Goal: Communication & Community: Answer question/provide support

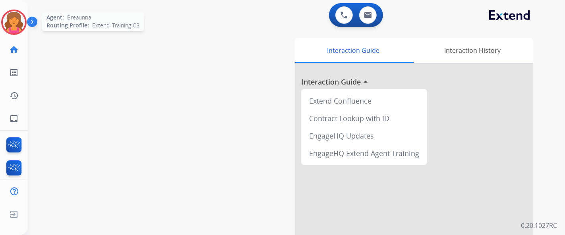
click at [15, 20] on img at bounding box center [14, 22] width 22 height 22
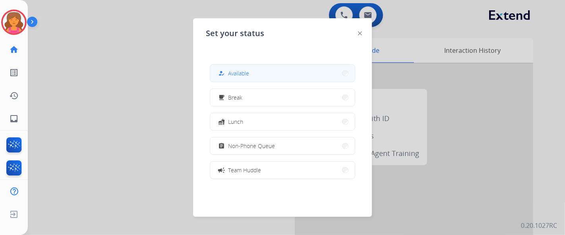
click at [253, 79] on button "how_to_reg Available" at bounding box center [282, 73] width 145 height 17
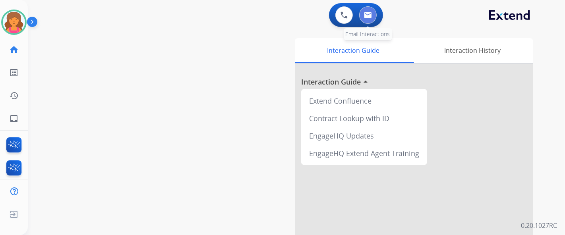
click at [272, 19] on button at bounding box center [367, 14] width 17 height 17
select select "**********"
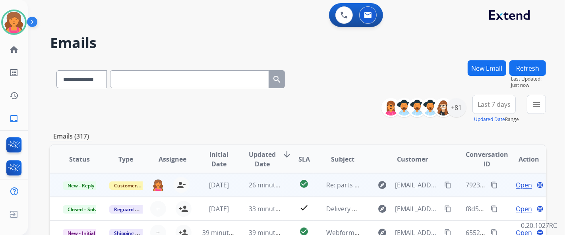
click at [272, 90] on span "Open" at bounding box center [524, 185] width 16 height 10
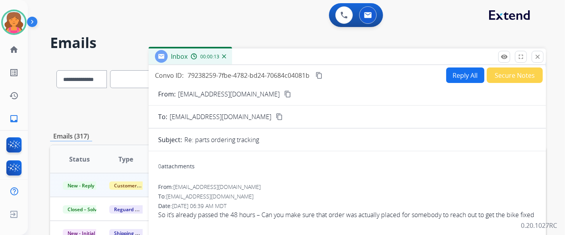
click at [272, 90] on mat-icon "content_copy" at bounding box center [287, 94] width 7 height 7
click at [272, 60] on mat-icon "close" at bounding box center [537, 56] width 7 height 7
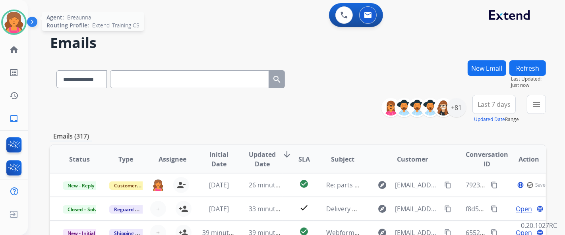
click at [11, 30] on img at bounding box center [14, 22] width 22 height 22
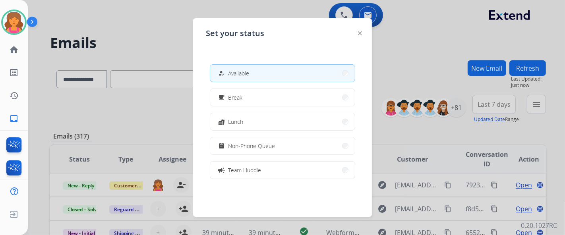
click at [185, 46] on div at bounding box center [282, 117] width 565 height 235
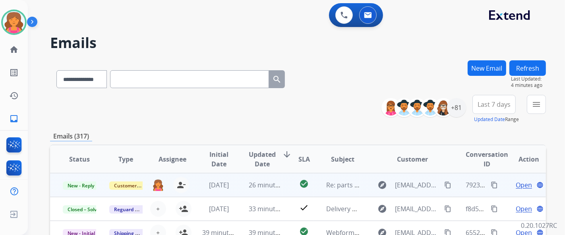
click at [272, 90] on span "Open" at bounding box center [524, 185] width 16 height 10
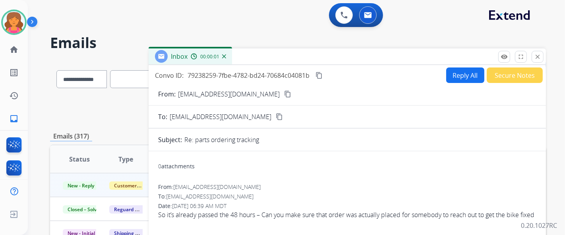
click at [272, 90] on mat-icon "content_copy" at bounding box center [287, 94] width 7 height 7
click at [272, 58] on mat-icon "close" at bounding box center [537, 56] width 7 height 7
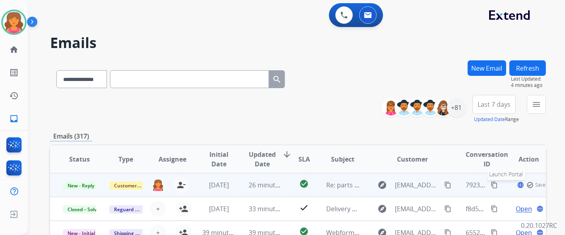
click at [272, 90] on mat-icon "language" at bounding box center [520, 185] width 7 height 7
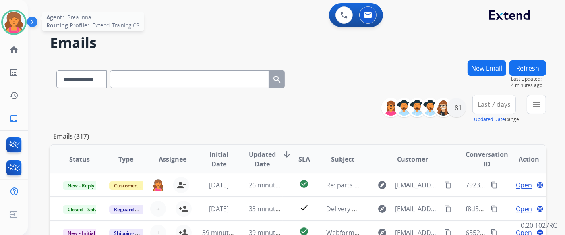
click at [22, 24] on img at bounding box center [14, 22] width 22 height 22
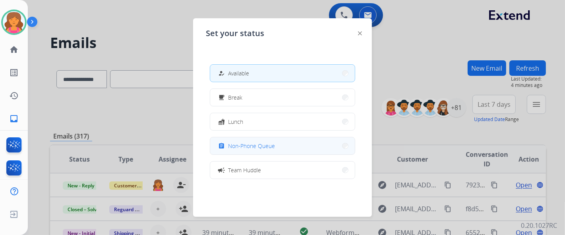
click at [230, 90] on button "assignment Non-Phone Queue" at bounding box center [282, 146] width 145 height 17
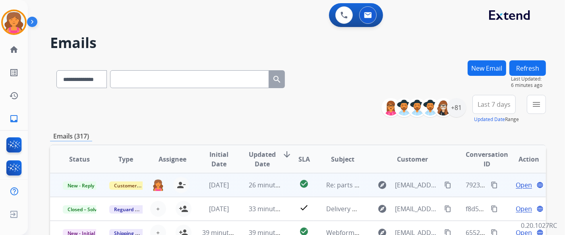
click at [272, 90] on span "Open" at bounding box center [524, 185] width 16 height 10
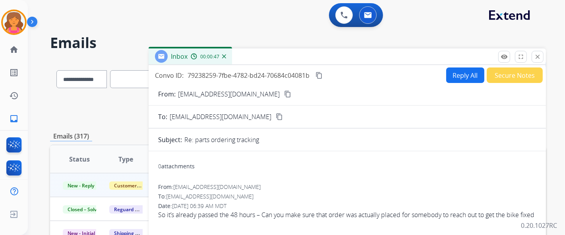
click at [272, 71] on button "Reply All" at bounding box center [465, 76] width 38 height 16
select select "**********"
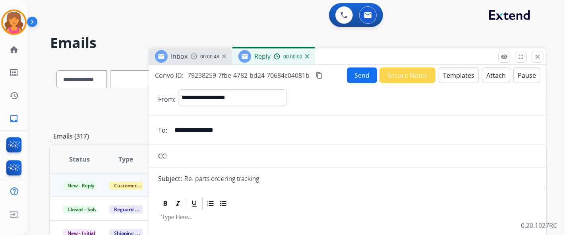
click at [272, 72] on button "Templates" at bounding box center [459, 76] width 40 height 16
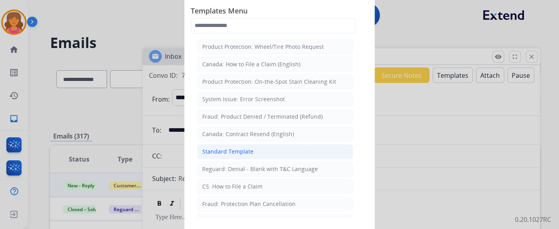
click at [258, 90] on li "Standard Template" at bounding box center [275, 151] width 156 height 15
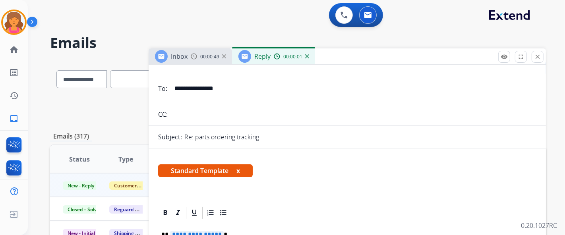
scroll to position [88, 0]
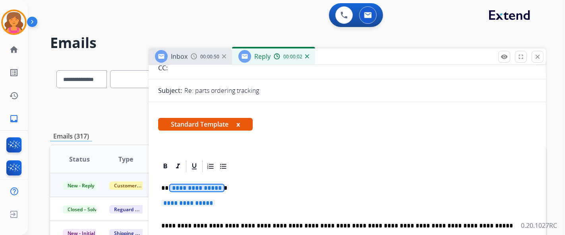
click at [191, 90] on span "**********" at bounding box center [197, 188] width 54 height 7
click at [194, 90] on span "**********" at bounding box center [188, 203] width 54 height 7
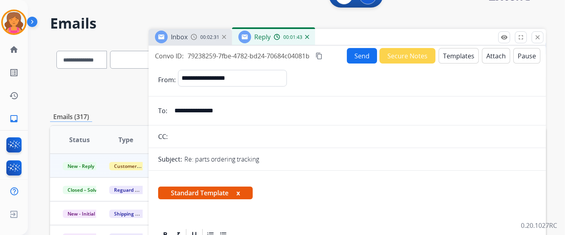
scroll to position [0, 0]
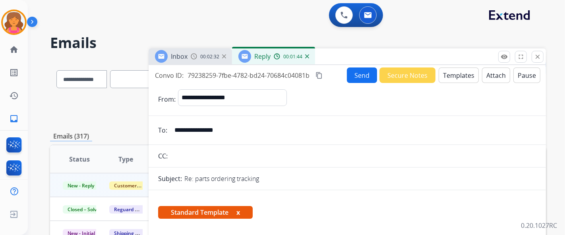
click at [272, 75] on mat-icon "content_copy" at bounding box center [319, 75] width 7 height 7
click at [272, 80] on button "Send" at bounding box center [362, 76] width 30 height 16
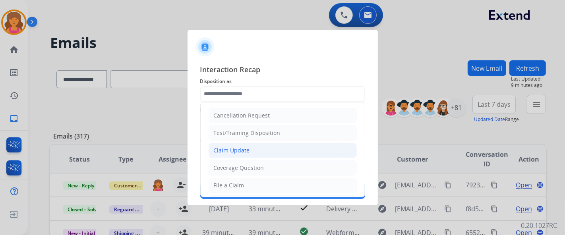
click at [227, 90] on div "Claim Update" at bounding box center [232, 151] width 36 height 8
type input "**********"
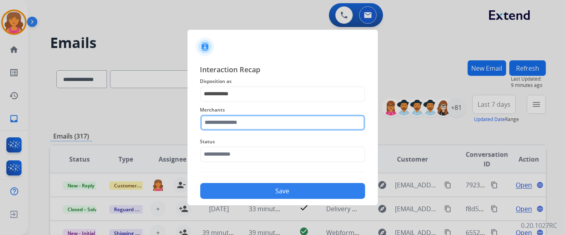
click at [229, 90] on input "text" at bounding box center [282, 123] width 165 height 16
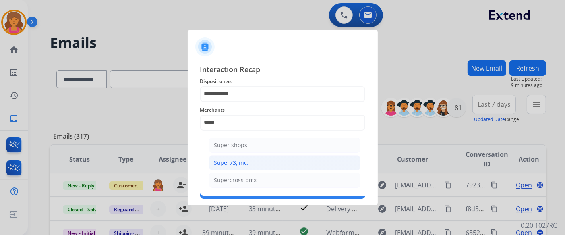
click at [236, 90] on li "Super73, inc." at bounding box center [284, 162] width 151 height 15
type input "**********"
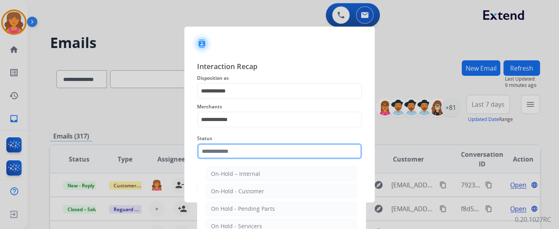
click at [233, 90] on input "text" at bounding box center [279, 151] width 165 height 16
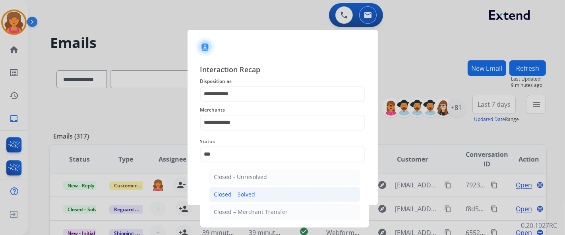
click at [272, 90] on li "Closed – Solved" at bounding box center [284, 194] width 151 height 15
type input "**********"
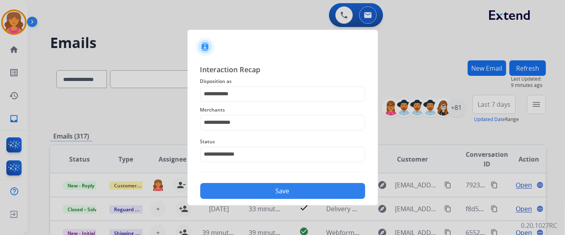
click at [272, 90] on button "Save" at bounding box center [282, 191] width 165 height 16
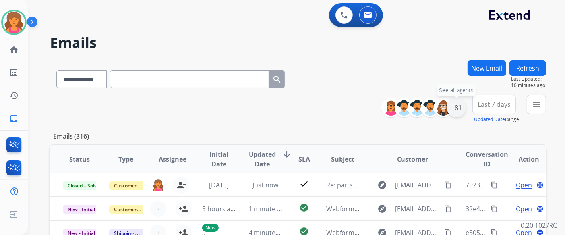
click at [272, 90] on div "+81" at bounding box center [456, 107] width 19 height 19
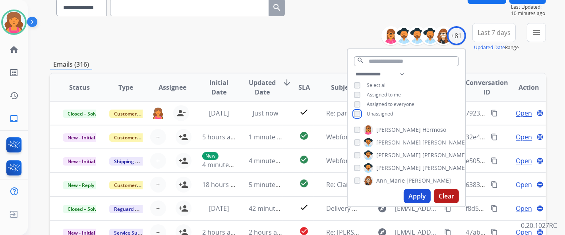
scroll to position [88, 0]
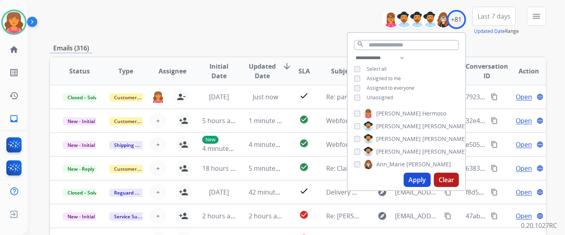
click at [272, 90] on button "Apply" at bounding box center [417, 180] width 27 height 14
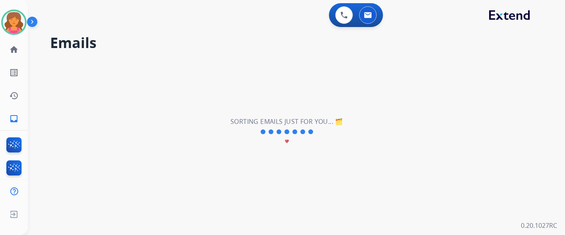
scroll to position [0, 0]
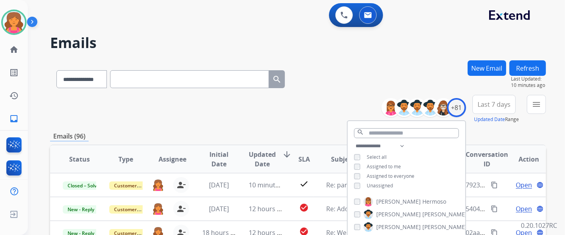
click at [272, 90] on span "Last 7 days" at bounding box center [494, 104] width 33 height 3
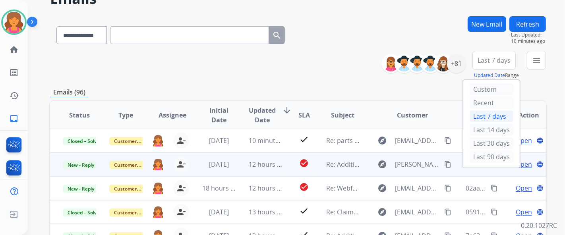
scroll to position [132, 0]
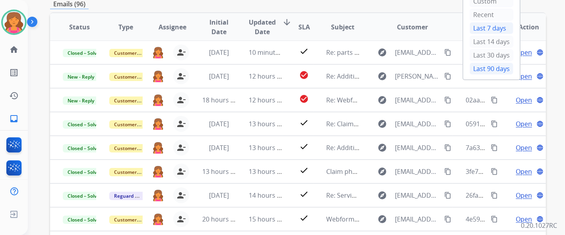
click at [272, 63] on div "Last 90 days" at bounding box center [492, 69] width 44 height 12
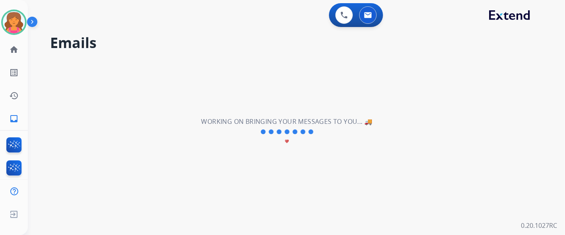
scroll to position [0, 0]
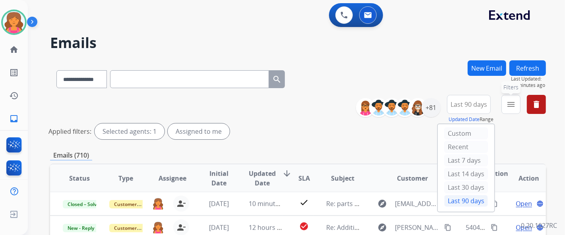
click at [272, 90] on mat-icon "menu" at bounding box center [511, 105] width 10 height 10
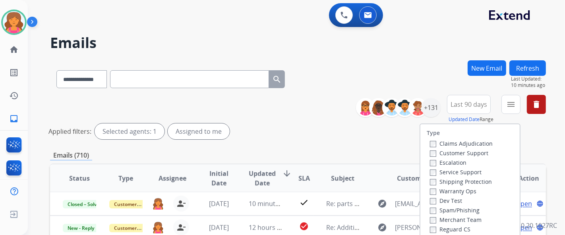
click at [272, 90] on label "Customer Support" at bounding box center [459, 153] width 58 height 8
click at [272, 90] on label "Shipping Protection" at bounding box center [461, 182] width 62 height 8
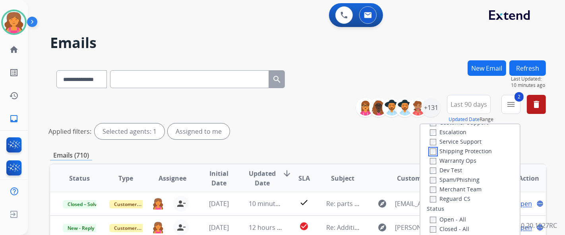
scroll to position [44, 0]
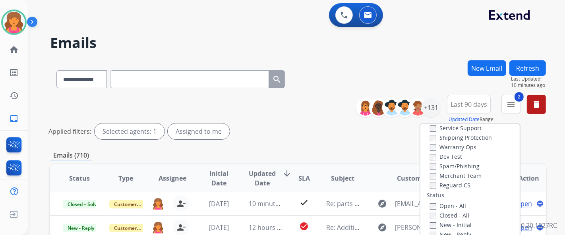
click at [272, 90] on div "Reguard CS" at bounding box center [461, 185] width 63 height 10
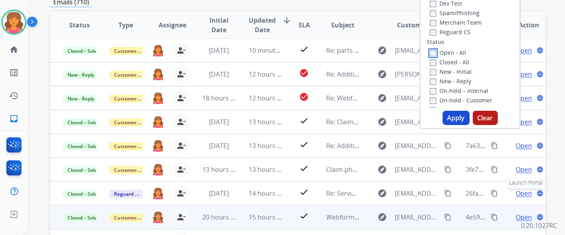
scroll to position [221, 0]
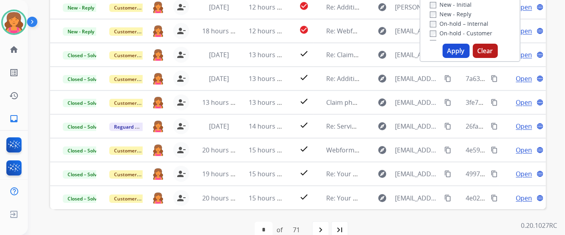
click at [272, 50] on button "Apply" at bounding box center [456, 51] width 27 height 14
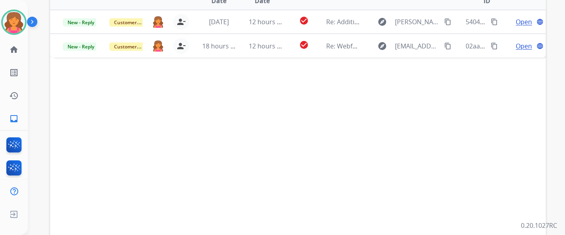
scroll to position [176, 0]
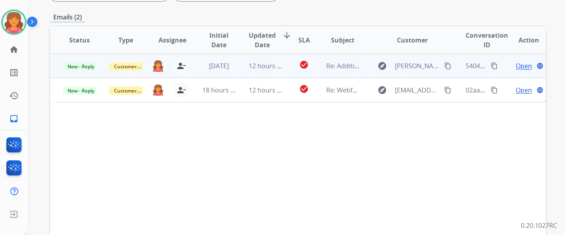
click at [272, 66] on span "Open" at bounding box center [524, 66] width 16 height 10
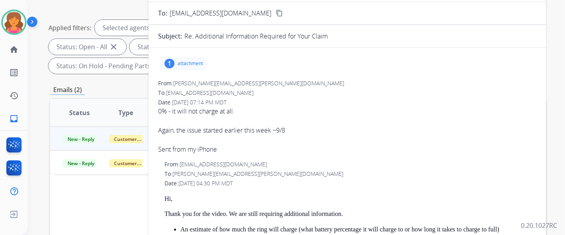
scroll to position [44, 0]
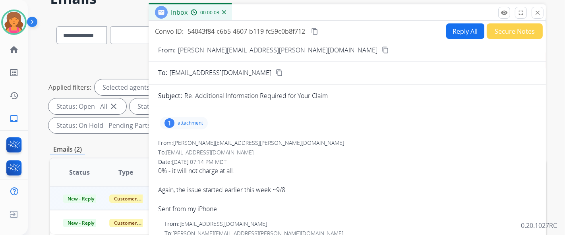
click at [194, 90] on p "attachment" at bounding box center [190, 123] width 25 height 6
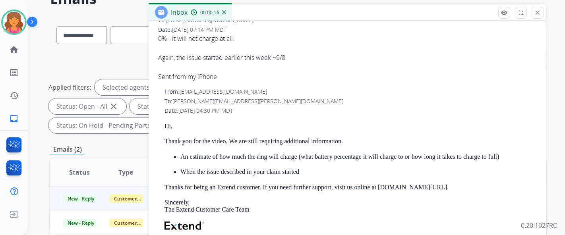
scroll to position [0, 0]
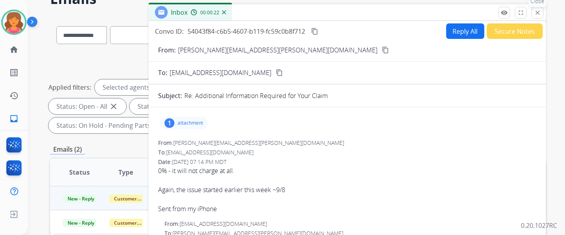
click at [272, 7] on button "close Close" at bounding box center [538, 13] width 12 height 12
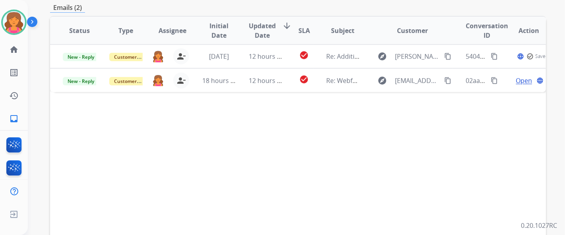
scroll to position [132, 0]
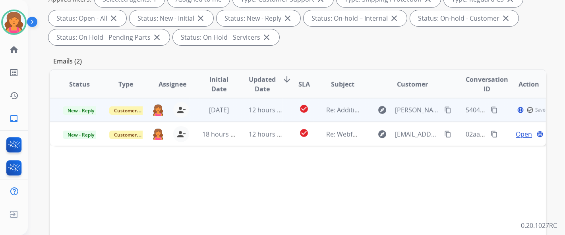
click at [68, 90] on td "New - Reply" at bounding box center [73, 110] width 47 height 24
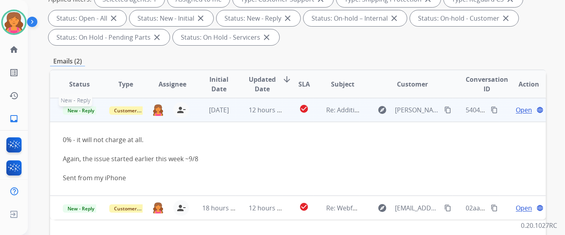
click at [78, 90] on span "New - Reply" at bounding box center [81, 111] width 36 height 8
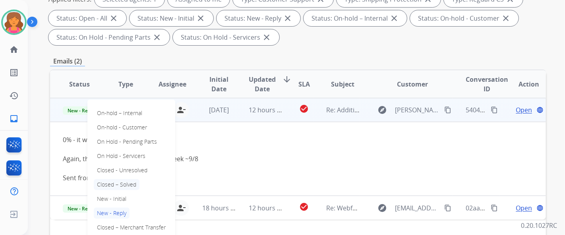
click at [109, 90] on p "Closed – Solved" at bounding box center [117, 184] width 46 height 11
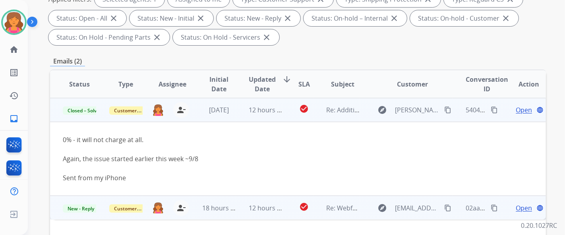
click at [272, 90] on span "Open" at bounding box center [524, 209] width 16 height 10
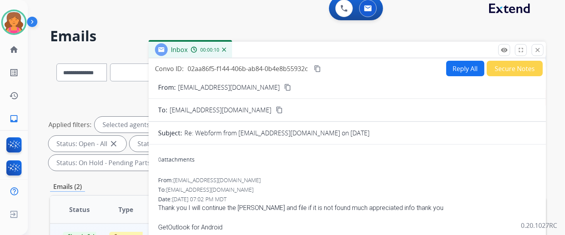
scroll to position [0, 0]
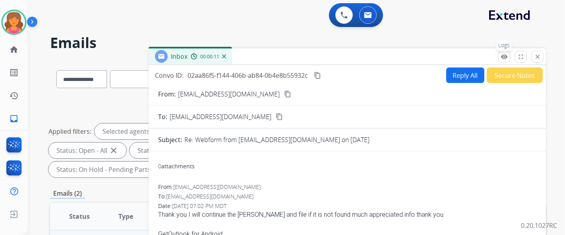
click at [272, 55] on button "remove_red_eye Logs" at bounding box center [504, 57] width 12 height 12
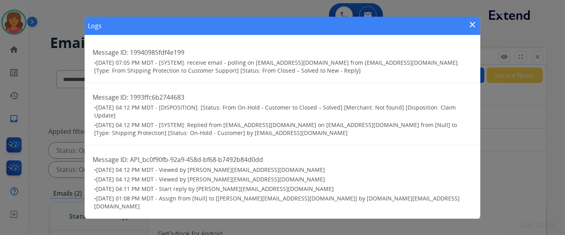
click at [272, 29] on mat-icon "close" at bounding box center [473, 25] width 10 height 10
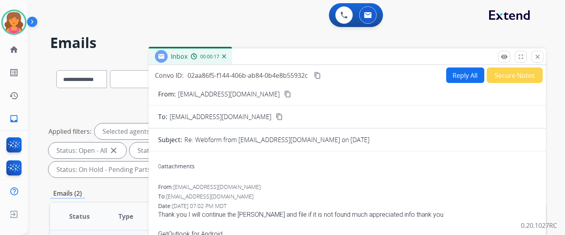
click at [272, 78] on button "Secure Notes" at bounding box center [515, 76] width 56 height 16
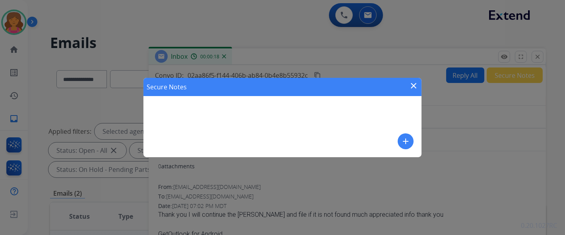
click at [272, 90] on div "Secure Notes close add" at bounding box center [282, 117] width 278 height 79
click at [272, 90] on button "add" at bounding box center [406, 142] width 16 height 16
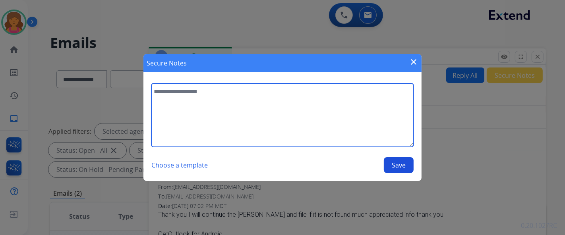
click at [272, 90] on textarea at bounding box center [282, 115] width 262 height 64
type textarea "**********"
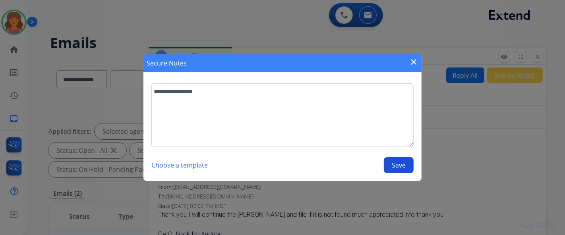
click at [272, 90] on button "Save" at bounding box center [399, 165] width 30 height 16
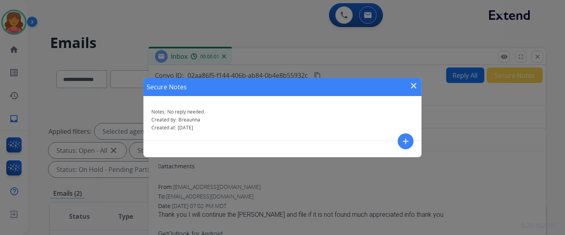
click at [272, 58] on div "Secure Notes close Notes: No reply needed. Created by: [PERSON_NAME] Created at…" at bounding box center [282, 117] width 565 height 235
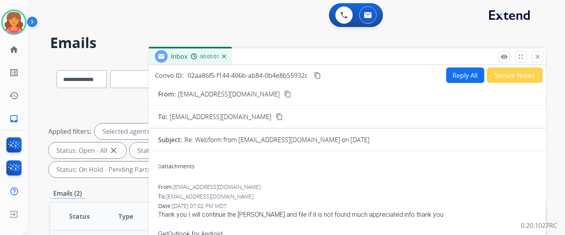
click at [272, 58] on mat-icon "close" at bounding box center [537, 56] width 7 height 7
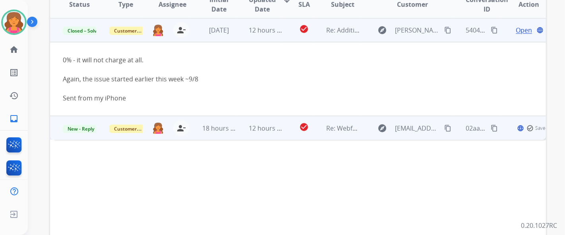
scroll to position [221, 0]
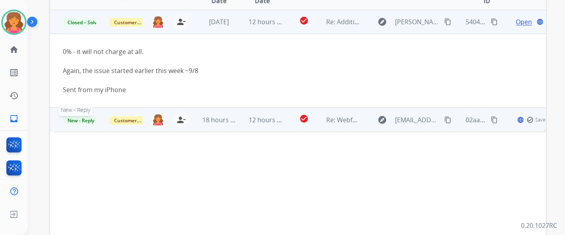
click at [91, 90] on span "New - Reply" at bounding box center [81, 120] width 36 height 8
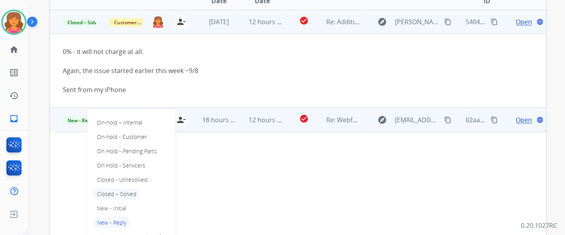
click at [114, 90] on p "Closed – Solved" at bounding box center [117, 194] width 46 height 11
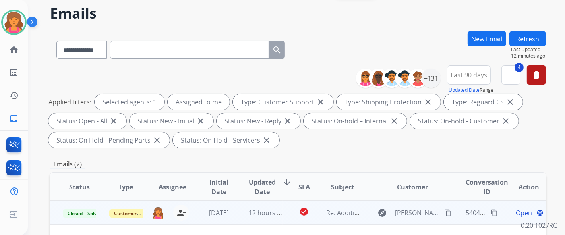
scroll to position [0, 0]
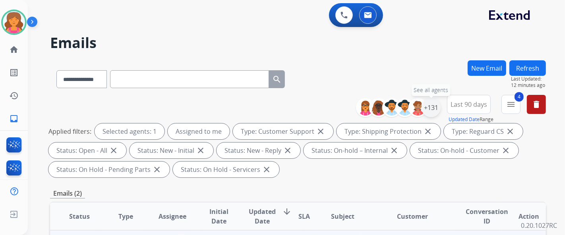
click at [272, 90] on div "+131" at bounding box center [431, 107] width 19 height 19
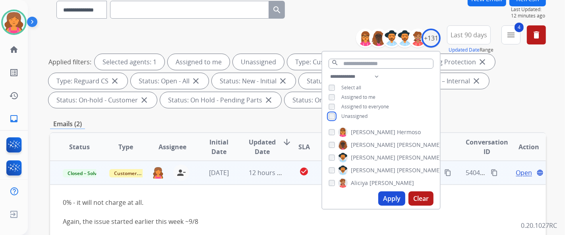
scroll to position [132, 0]
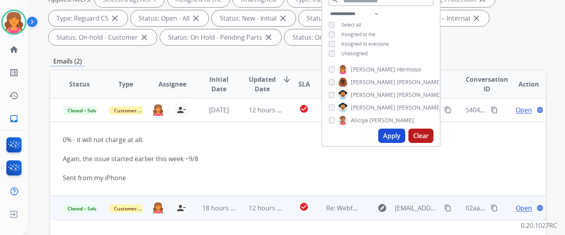
click at [272, 90] on button "Apply" at bounding box center [391, 136] width 27 height 14
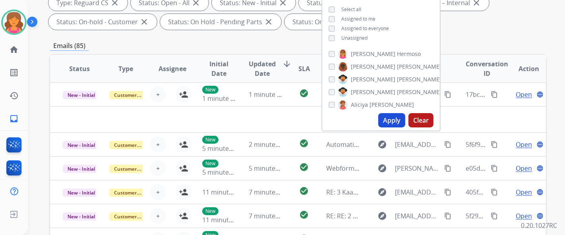
scroll to position [88, 0]
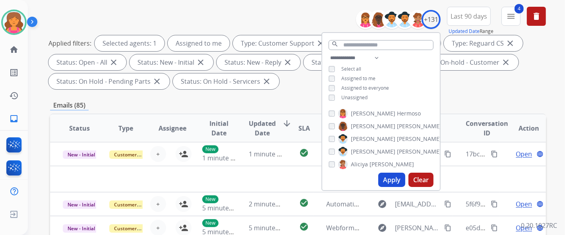
click at [272, 90] on button "Apply" at bounding box center [391, 180] width 27 height 14
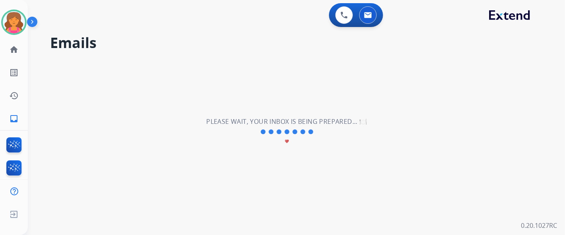
scroll to position [0, 0]
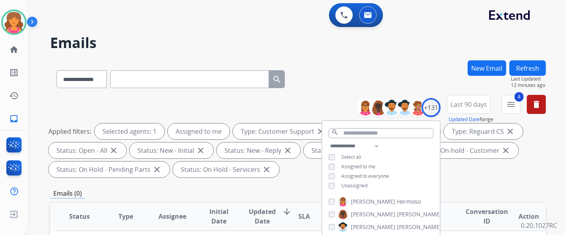
click at [272, 83] on div "**********" at bounding box center [298, 77] width 496 height 35
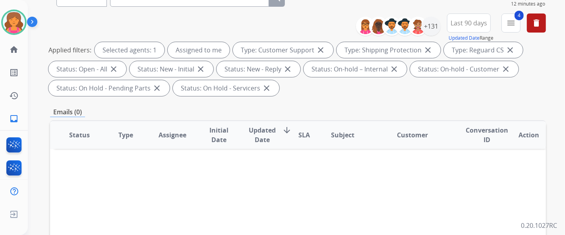
scroll to position [53, 0]
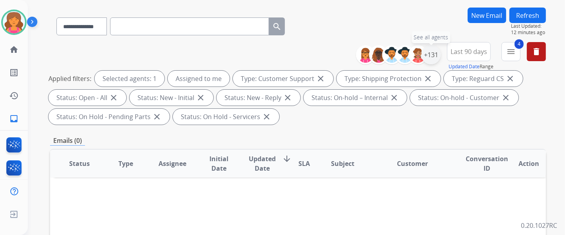
click at [272, 52] on div "+131" at bounding box center [431, 54] width 19 height 19
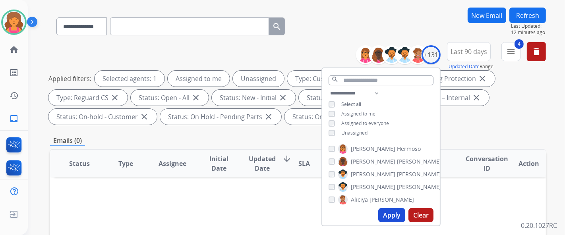
click at [272, 90] on button "Apply" at bounding box center [391, 215] width 27 height 14
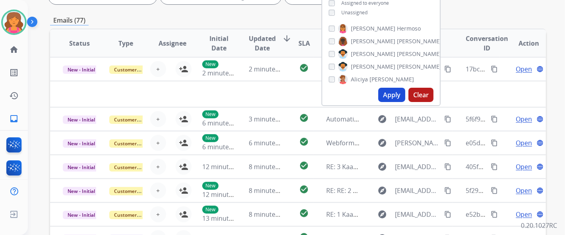
scroll to position [132, 0]
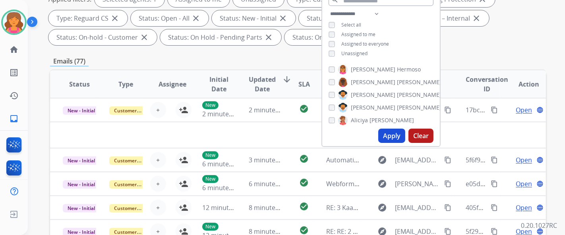
click at [246, 59] on div "Emails (77)" at bounding box center [298, 61] width 496 height 10
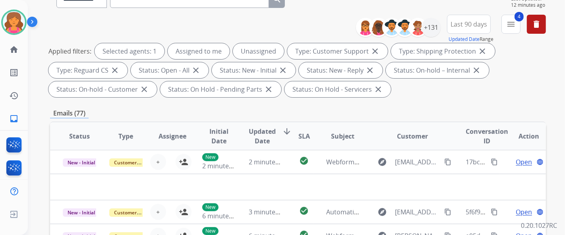
scroll to position [9, 0]
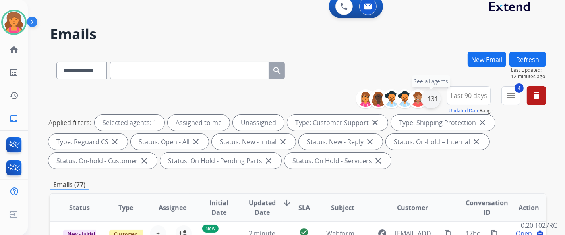
click at [272, 90] on div "+131" at bounding box center [431, 98] width 19 height 19
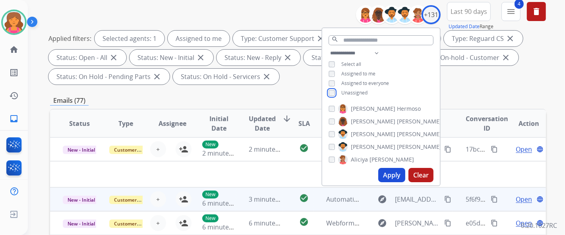
scroll to position [97, 0]
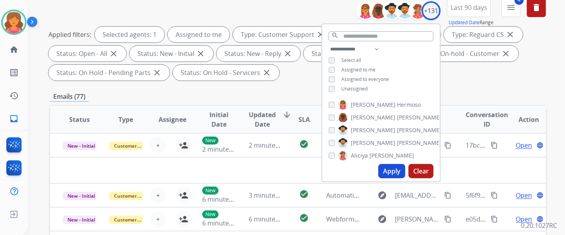
click at [272, 90] on button "Apply" at bounding box center [391, 171] width 27 height 14
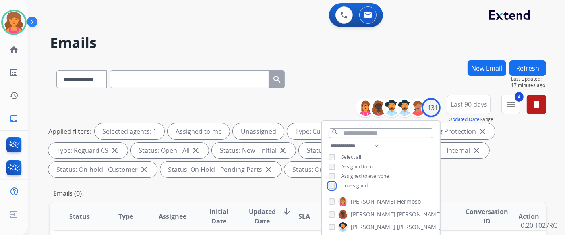
scroll to position [44, 0]
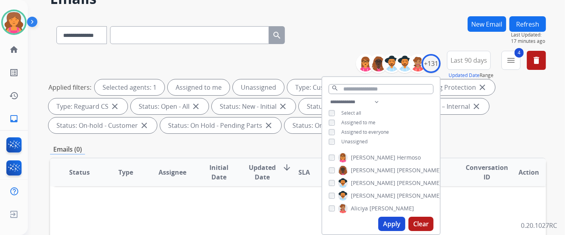
click at [272, 90] on button "Apply" at bounding box center [391, 224] width 27 height 14
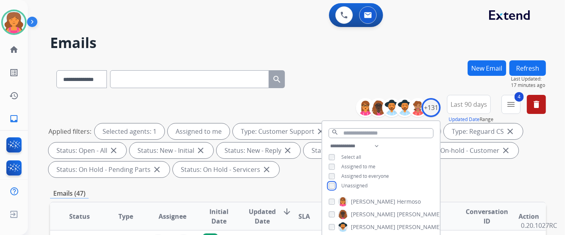
scroll to position [176, 0]
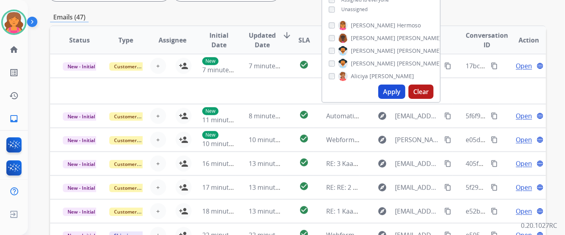
click at [272, 86] on button "Apply" at bounding box center [391, 92] width 27 height 14
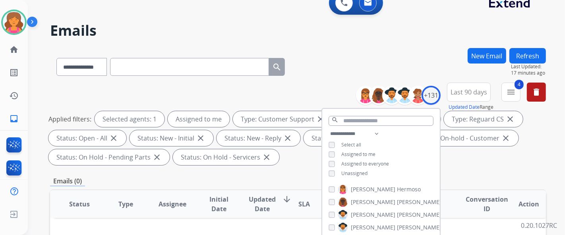
scroll to position [0, 0]
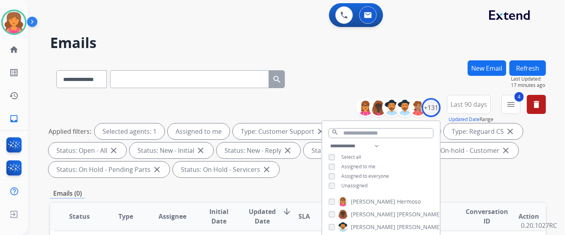
click at [272, 90] on div "**********" at bounding box center [298, 138] width 496 height 86
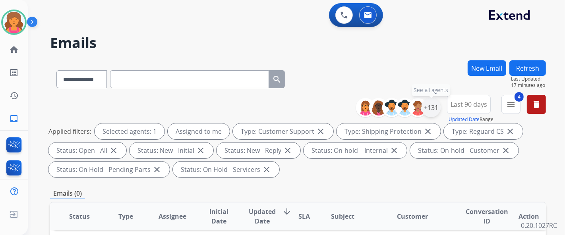
click at [272, 90] on div "+131" at bounding box center [431, 107] width 19 height 19
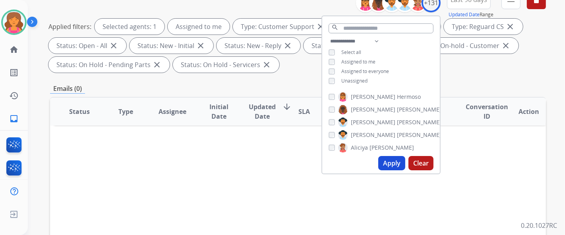
scroll to position [132, 0]
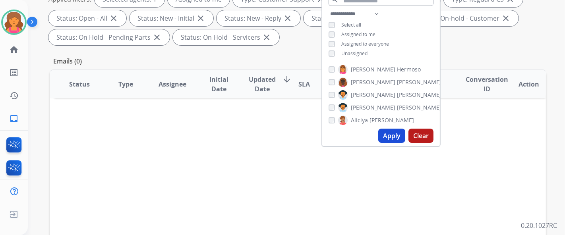
click at [272, 90] on button "Apply" at bounding box center [391, 136] width 27 height 14
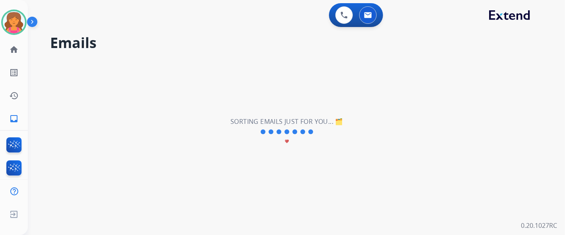
scroll to position [0, 0]
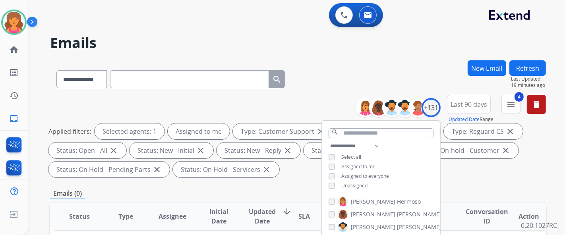
click at [272, 90] on div "**********" at bounding box center [381, 166] width 118 height 51
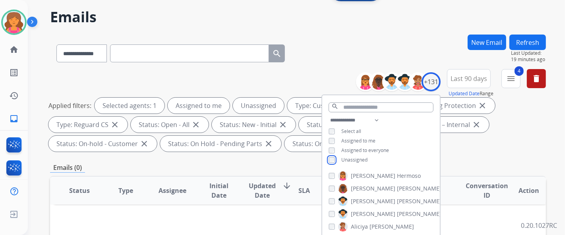
scroll to position [44, 0]
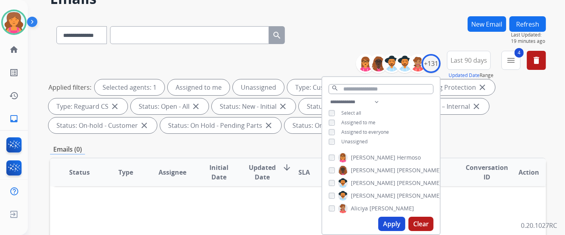
click at [272, 90] on button "Apply" at bounding box center [391, 224] width 27 height 14
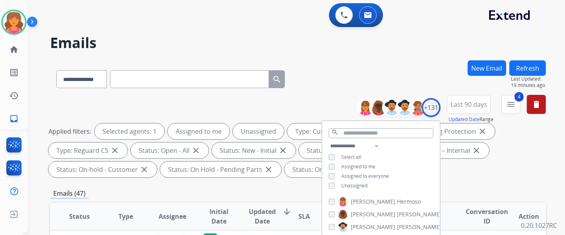
click at [272, 54] on div "**********" at bounding box center [287, 146] width 518 height 235
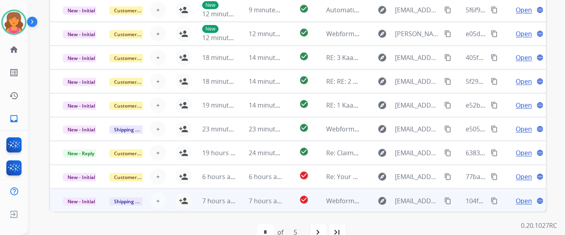
scroll to position [273, 0]
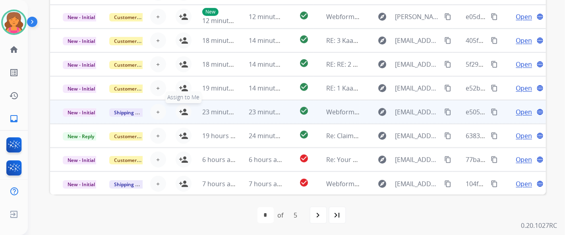
click at [184, 90] on mat-icon "person_add" at bounding box center [184, 112] width 10 height 10
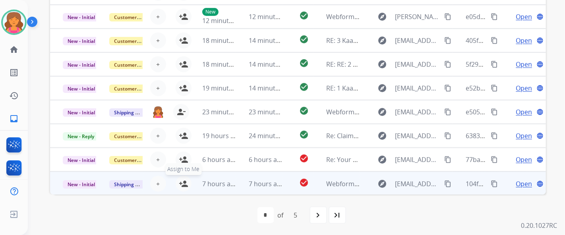
click at [183, 90] on mat-icon "person_add" at bounding box center [184, 184] width 10 height 10
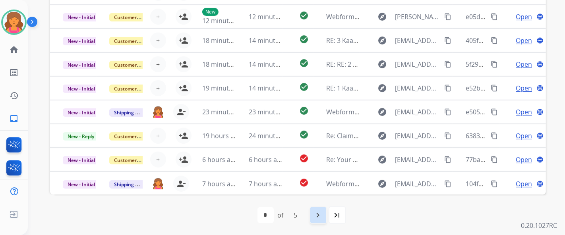
click at [272, 90] on div "navigate_next" at bounding box center [318, 215] width 17 height 17
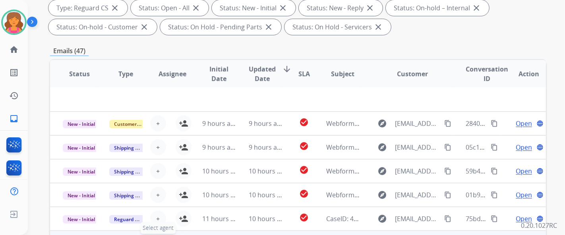
scroll to position [221, 0]
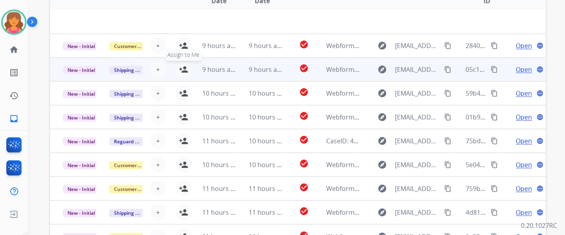
click at [181, 70] on mat-icon "person_add" at bounding box center [184, 70] width 10 height 10
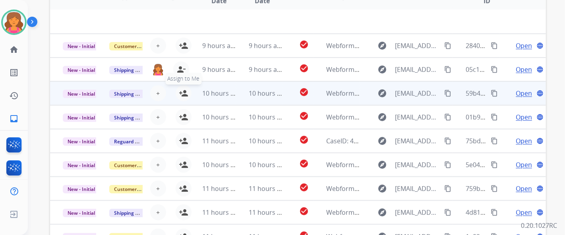
drag, startPoint x: 184, startPoint y: 89, endPoint x: 186, endPoint y: 95, distance: 5.8
click at [185, 89] on mat-icon "person_add" at bounding box center [184, 94] width 10 height 10
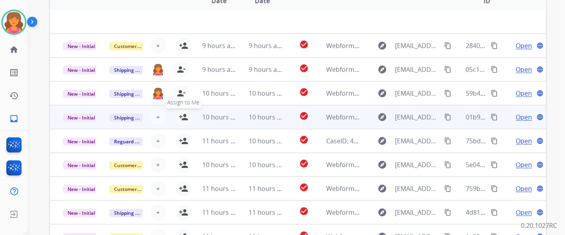
click at [185, 90] on mat-icon "person_add" at bounding box center [184, 117] width 10 height 10
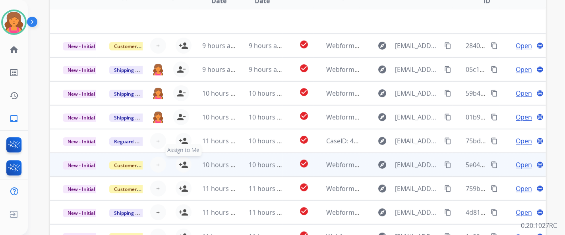
scroll to position [273, 0]
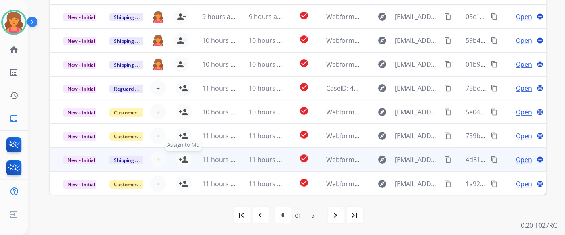
click at [184, 90] on mat-icon "person_add" at bounding box center [184, 160] width 10 height 10
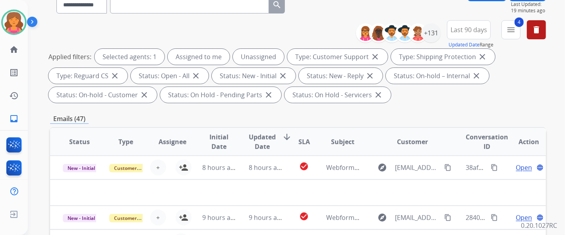
scroll to position [9, 0]
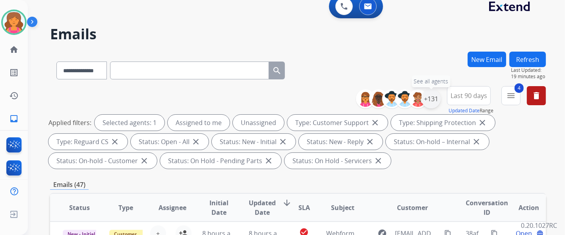
click at [272, 90] on div "+131" at bounding box center [431, 98] width 19 height 19
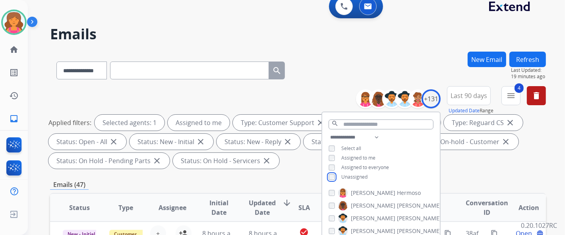
scroll to position [185, 0]
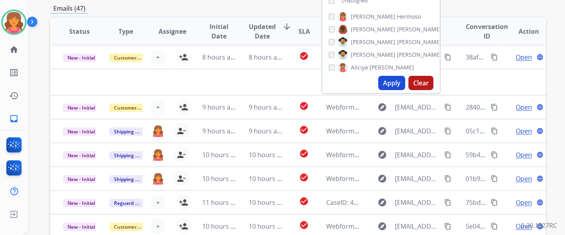
click at [272, 82] on button "Apply" at bounding box center [391, 83] width 27 height 14
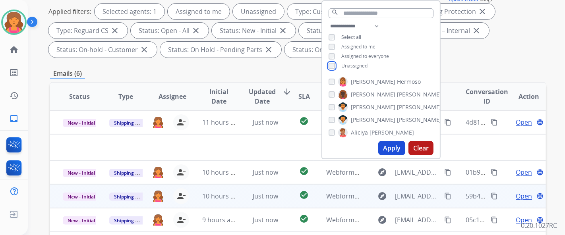
scroll to position [132, 0]
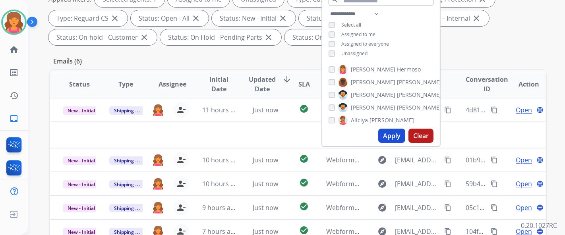
click at [272, 90] on div "Apply Clear" at bounding box center [381, 136] width 118 height 21
click at [272, 90] on button "Apply" at bounding box center [391, 136] width 27 height 14
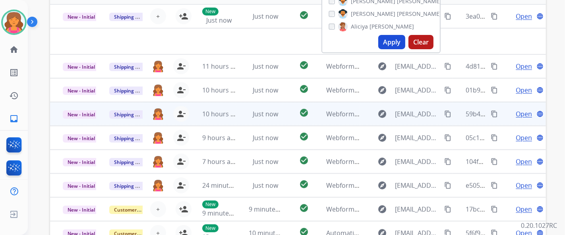
scroll to position [273, 0]
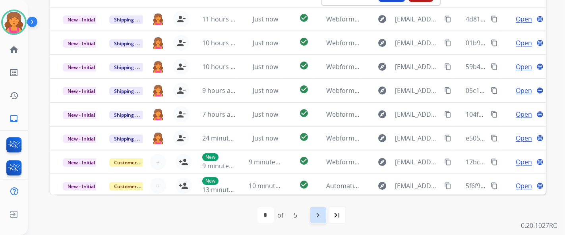
click at [272, 90] on mat-icon "navigate_next" at bounding box center [319, 216] width 10 height 10
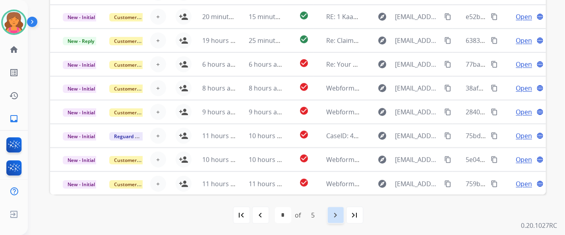
click at [272, 90] on mat-icon "navigate_next" at bounding box center [336, 216] width 10 height 10
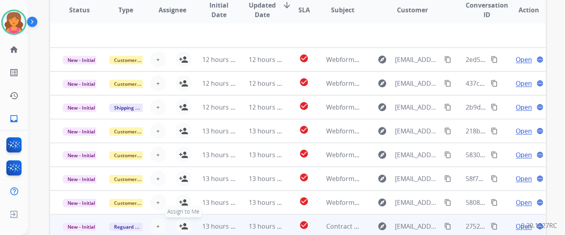
scroll to position [265, 0]
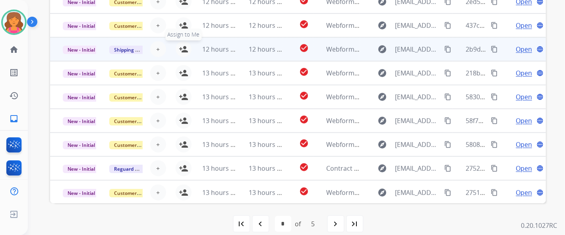
click at [183, 52] on table "Status Type Assignee Initial Date Updated Date arrow_downward SLA Subject Custo…" at bounding box center [298, 58] width 496 height 293
click at [183, 48] on mat-icon "person_add" at bounding box center [184, 50] width 10 height 10
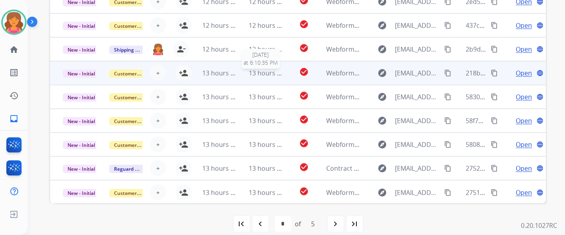
click at [272, 72] on span "13 hours ago" at bounding box center [268, 73] width 39 height 9
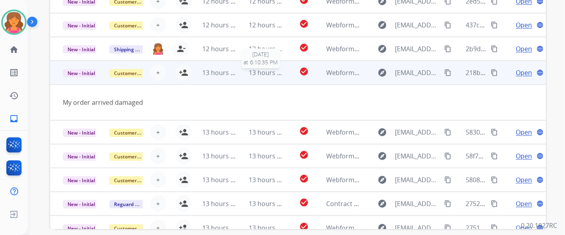
scroll to position [36, 0]
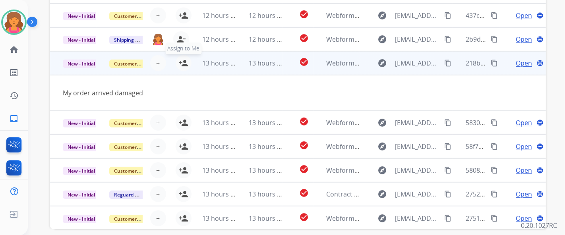
click at [183, 64] on mat-icon "person_add" at bounding box center [184, 63] width 10 height 10
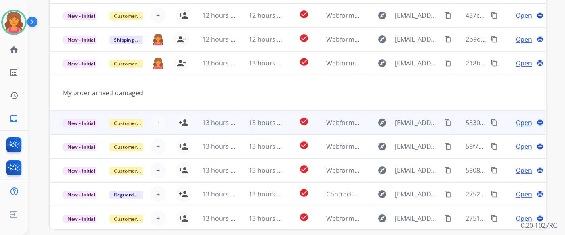
click at [272, 90] on td "check_circle" at bounding box center [298, 123] width 31 height 24
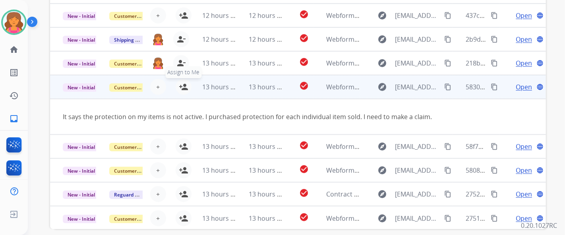
click at [184, 88] on mat-icon "person_add" at bounding box center [184, 87] width 10 height 10
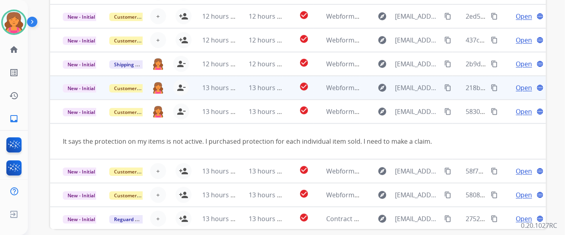
scroll to position [0, 0]
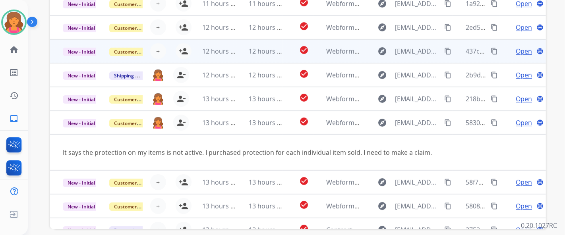
click at [195, 52] on td "12 hours ago" at bounding box center [213, 51] width 47 height 24
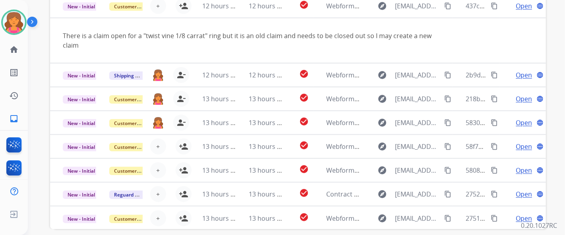
scroll to position [273, 0]
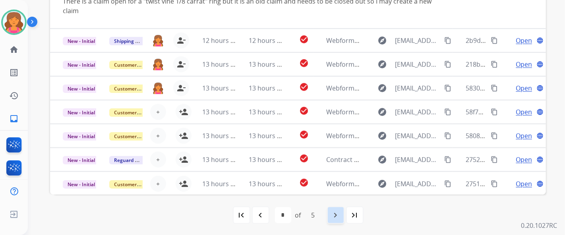
click at [272, 90] on mat-icon "navigate_next" at bounding box center [336, 216] width 10 height 10
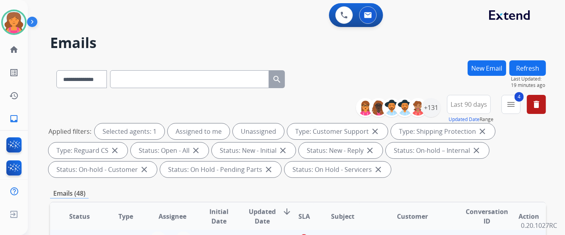
scroll to position [0, 0]
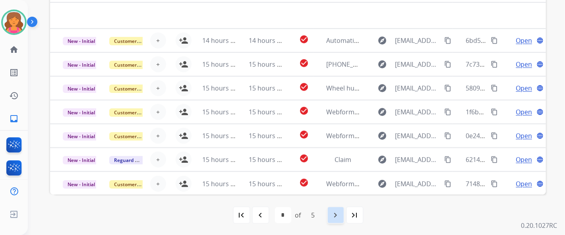
click at [272, 90] on div "navigate_next" at bounding box center [335, 215] width 17 height 17
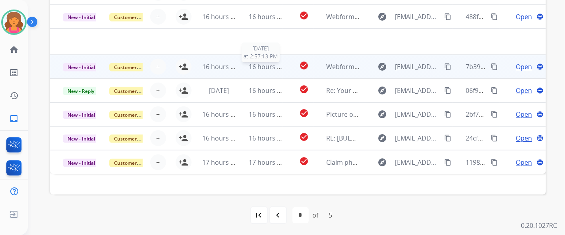
click at [272, 66] on span "16 hours ago" at bounding box center [268, 66] width 39 height 9
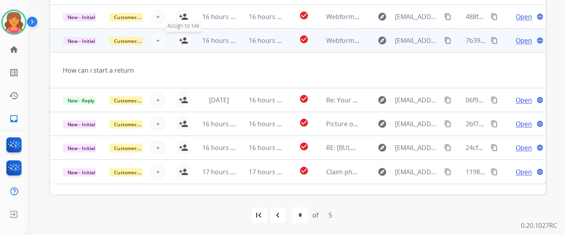
click at [182, 41] on mat-icon "person_add" at bounding box center [184, 41] width 10 height 10
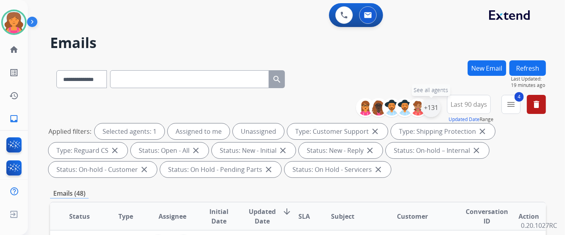
click at [272, 90] on div "+131" at bounding box center [431, 107] width 19 height 19
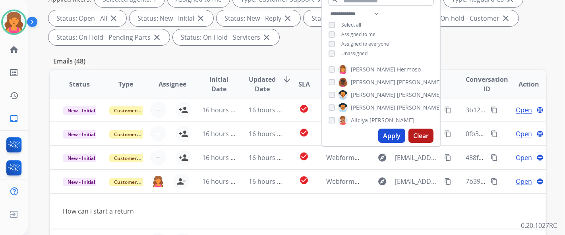
click at [272, 90] on button "Apply" at bounding box center [391, 136] width 27 height 14
select select "*"
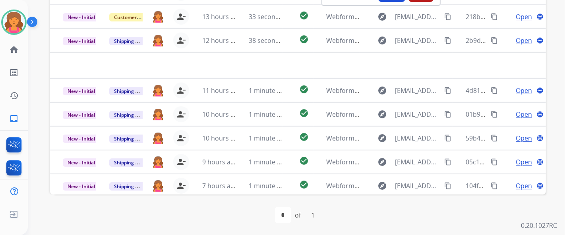
click at [272, 90] on div "first_page navigate_before * of 1 navigate_next last_page" at bounding box center [298, 215] width 496 height 16
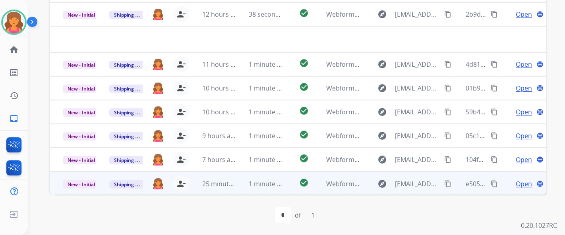
click at [272, 90] on span "Open" at bounding box center [524, 184] width 16 height 10
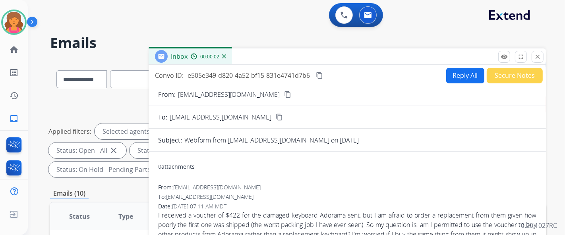
click at [272, 90] on button "content_copy" at bounding box center [288, 95] width 10 height 10
click at [272, 74] on button "Reply All" at bounding box center [465, 76] width 38 height 16
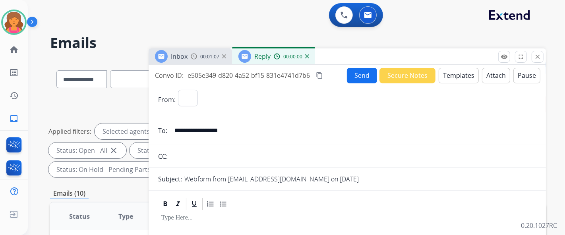
click at [272, 76] on button "Templates" at bounding box center [459, 76] width 40 height 16
select select "**********"
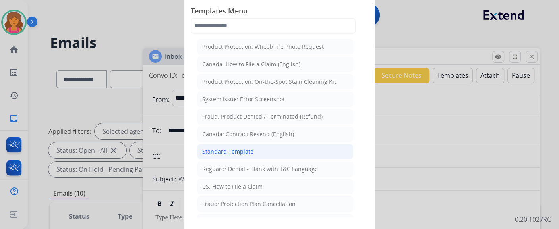
click at [267, 90] on li "Standard Template" at bounding box center [275, 151] width 156 height 15
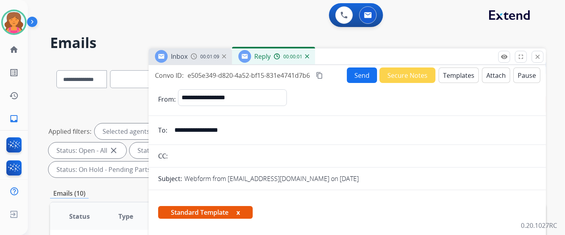
scroll to position [132, 0]
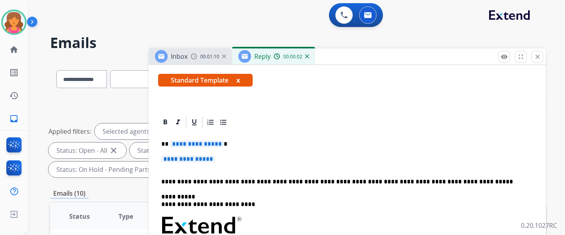
click at [211, 90] on span "**********" at bounding box center [197, 144] width 54 height 7
drag, startPoint x: 208, startPoint y: 158, endPoint x: 212, endPoint y: 156, distance: 4.1
click at [208, 90] on span "**********" at bounding box center [188, 159] width 54 height 7
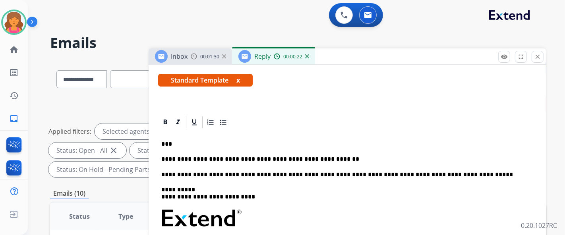
click at [272, 90] on p "**********" at bounding box center [344, 159] width 366 height 7
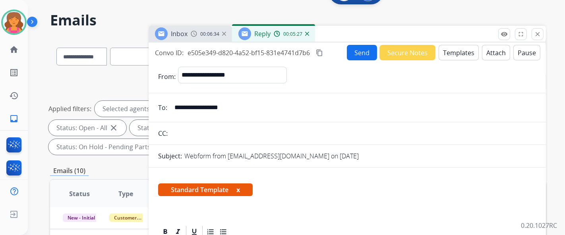
scroll to position [0, 0]
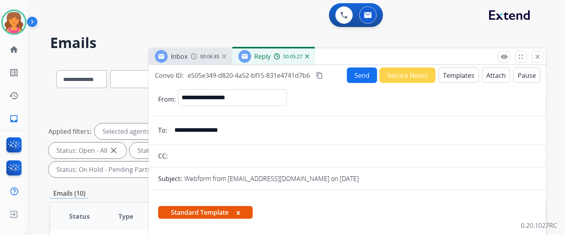
click at [272, 76] on button "Send" at bounding box center [362, 76] width 30 height 16
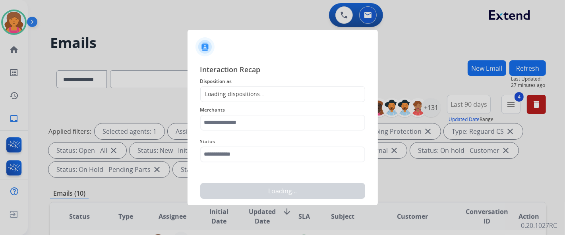
click at [248, 89] on div "Loading dispositions..." at bounding box center [282, 94] width 165 height 16
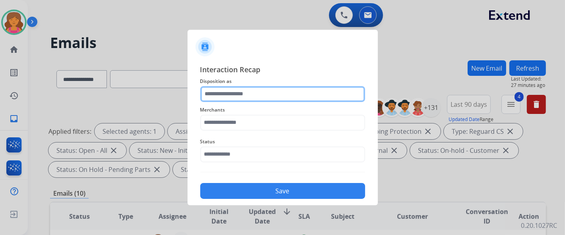
click at [248, 89] on input "text" at bounding box center [282, 94] width 165 height 16
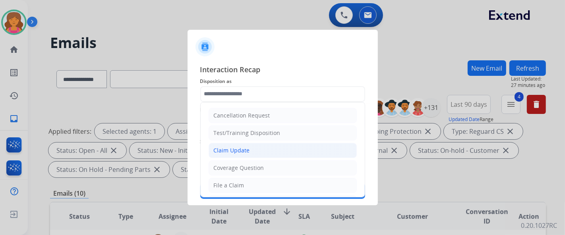
click at [243, 90] on div "Claim Update" at bounding box center [232, 151] width 36 height 8
type input "**********"
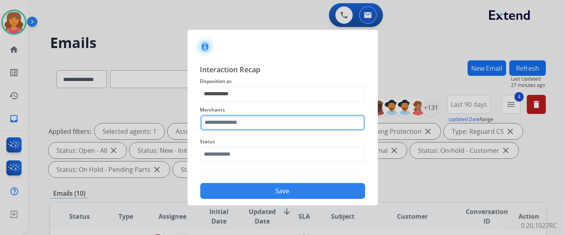
click at [236, 90] on input "text" at bounding box center [282, 123] width 165 height 16
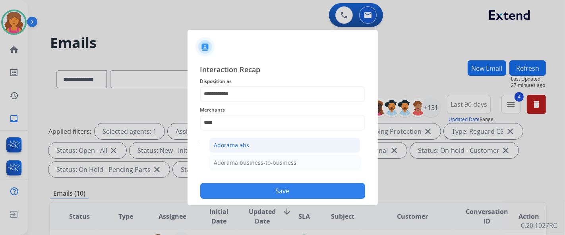
click at [257, 90] on li "Adorama abs" at bounding box center [284, 145] width 151 height 15
type input "**********"
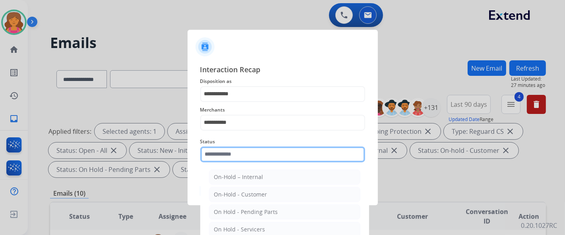
click at [254, 90] on input "text" at bounding box center [282, 155] width 165 height 16
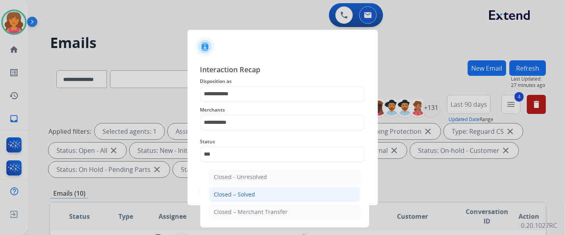
click at [252, 90] on div "Closed – Solved" at bounding box center [234, 195] width 41 height 8
type input "**********"
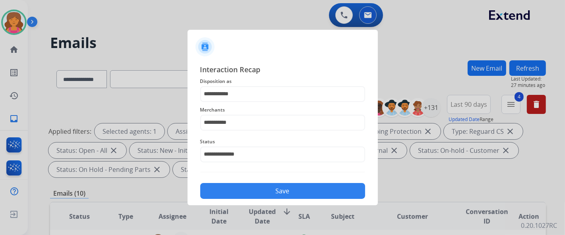
click at [252, 90] on button "Save" at bounding box center [282, 191] width 165 height 16
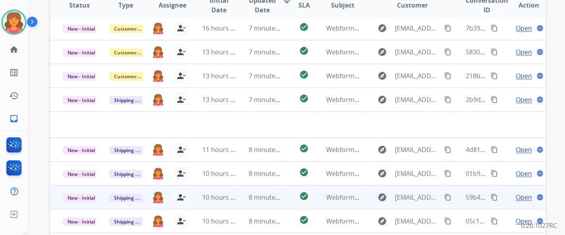
scroll to position [265, 0]
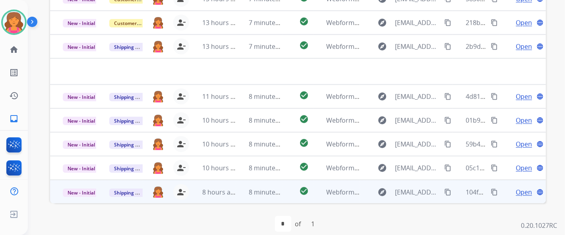
click at [272, 90] on span "Open" at bounding box center [524, 193] width 16 height 10
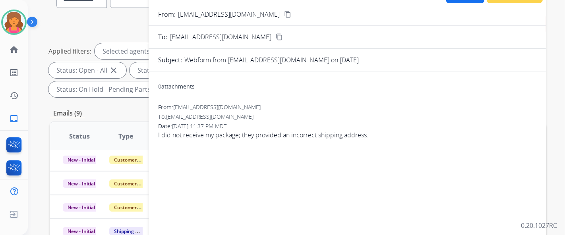
scroll to position [0, 0]
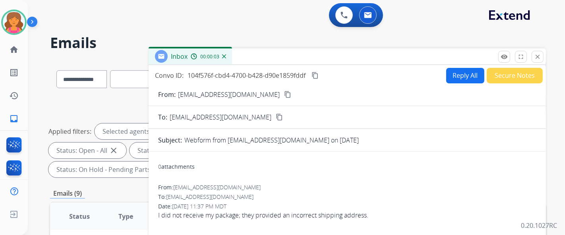
click at [272, 90] on mat-icon "content_copy" at bounding box center [287, 94] width 7 height 7
click at [272, 74] on button "Reply All" at bounding box center [465, 76] width 38 height 16
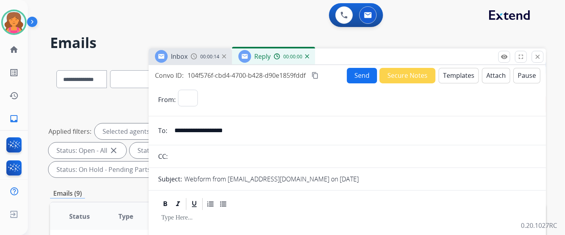
select select "**********"
click at [272, 74] on button "Templates" at bounding box center [459, 76] width 40 height 16
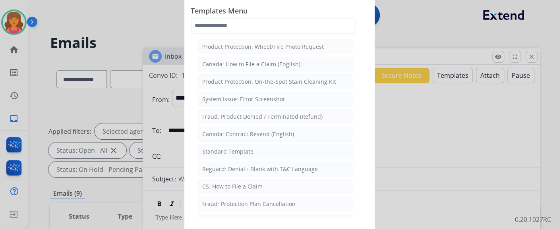
click at [224, 90] on div "CS: How to File a Claim" at bounding box center [232, 187] width 60 height 8
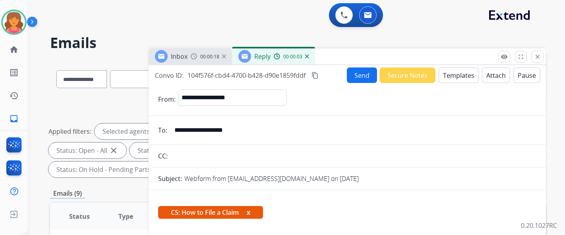
scroll to position [115, 0]
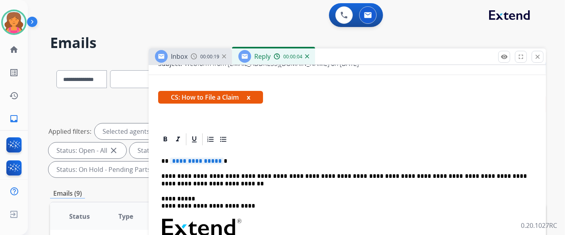
click at [190, 90] on span "**********" at bounding box center [197, 161] width 54 height 7
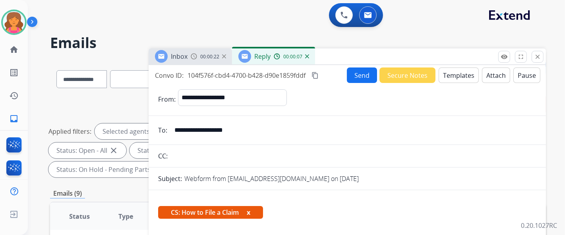
click at [272, 73] on button "Send" at bounding box center [362, 76] width 30 height 16
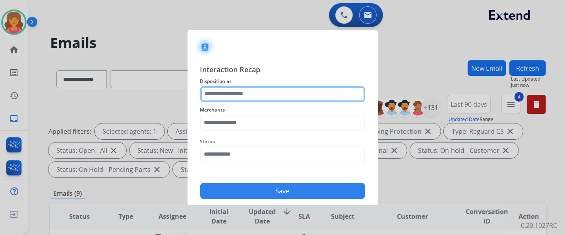
click at [272, 90] on input "text" at bounding box center [282, 94] width 165 height 16
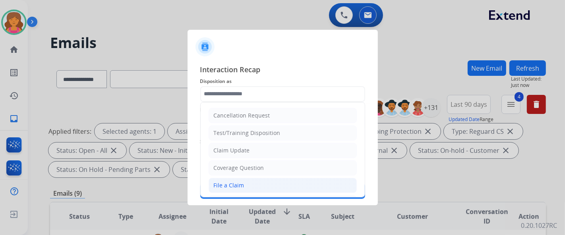
click at [242, 90] on li "File a Claim" at bounding box center [283, 185] width 148 height 15
type input "**********"
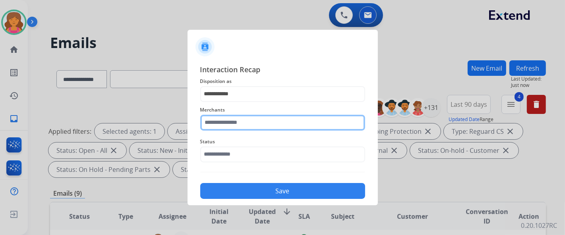
click at [238, 90] on input "text" at bounding box center [282, 123] width 165 height 16
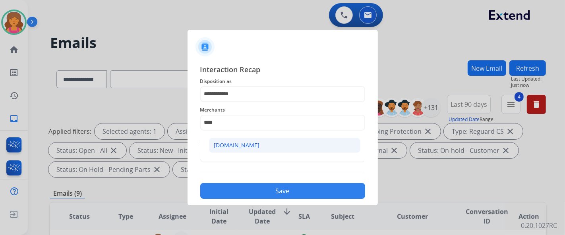
click at [260, 90] on li "[DOMAIN_NAME]" at bounding box center [284, 145] width 151 height 15
type input "**********"
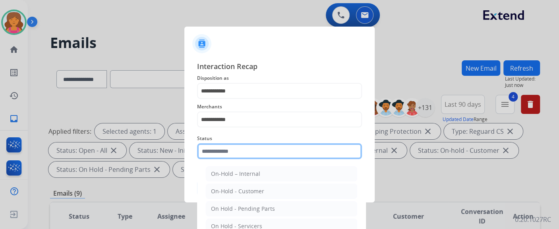
click at [265, 90] on input "text" at bounding box center [279, 151] width 165 height 16
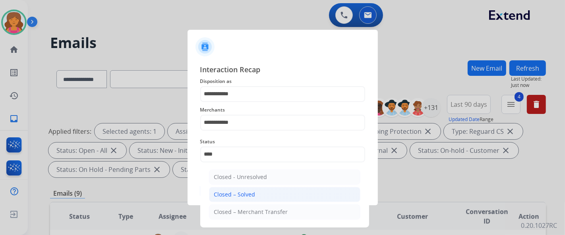
click at [261, 90] on li "Closed – Solved" at bounding box center [284, 194] width 151 height 15
type input "**********"
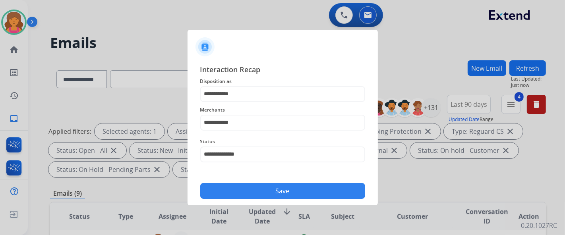
click at [261, 90] on button "Save" at bounding box center [282, 191] width 165 height 16
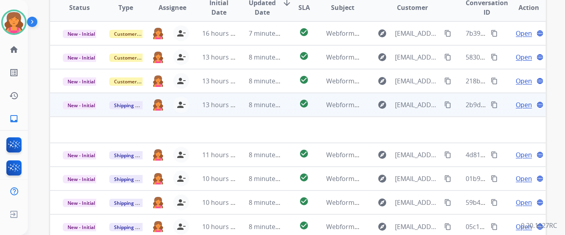
scroll to position [273, 0]
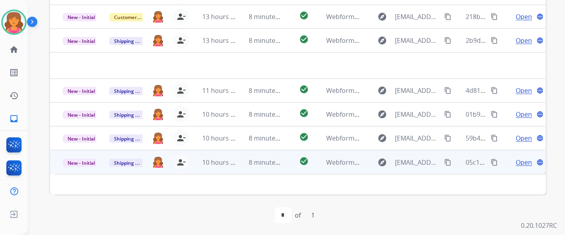
click at [272, 90] on span "Open" at bounding box center [524, 163] width 16 height 10
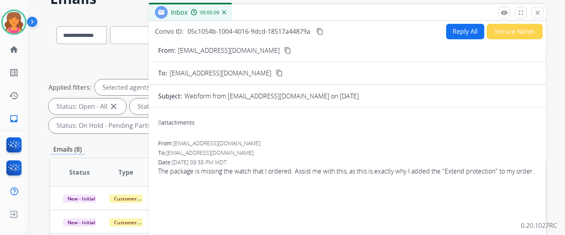
scroll to position [0, 0]
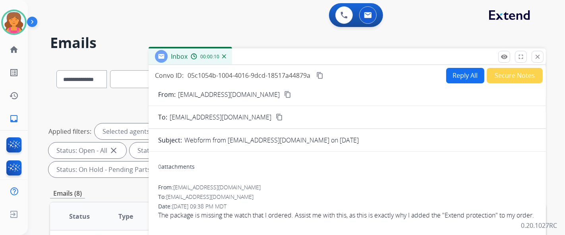
click at [272, 90] on mat-icon "content_copy" at bounding box center [287, 94] width 7 height 7
click at [272, 78] on button "Reply All" at bounding box center [465, 76] width 38 height 16
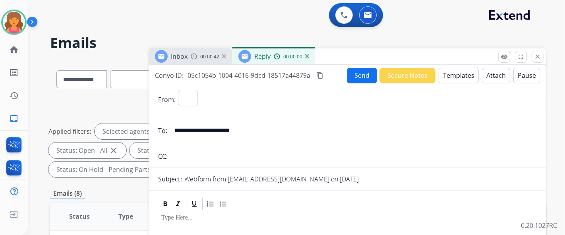
click at [272, 78] on button "Templates" at bounding box center [459, 76] width 40 height 16
select select "**********"
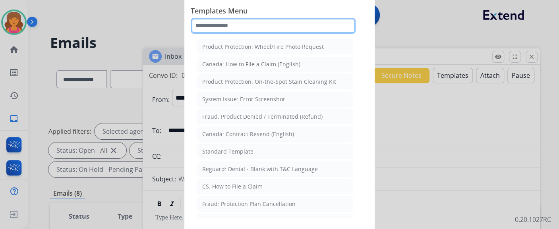
click at [239, 23] on input "text" at bounding box center [273, 26] width 165 height 16
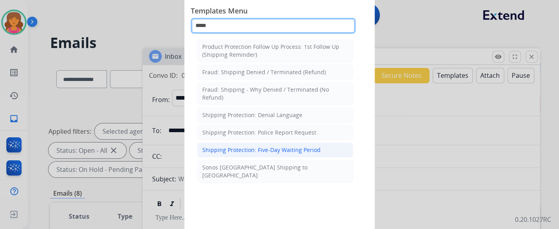
type input "*****"
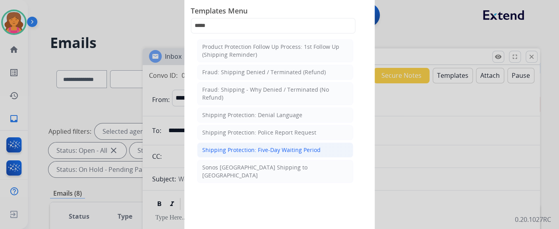
click at [256, 90] on li "Shipping Protection: Five-Day Waiting Period" at bounding box center [275, 150] width 156 height 15
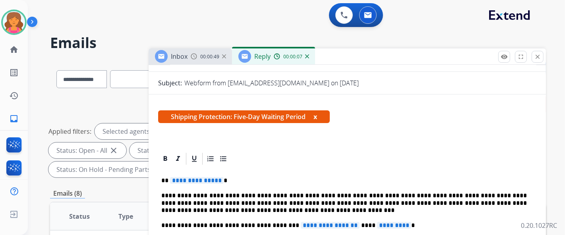
scroll to position [132, 0]
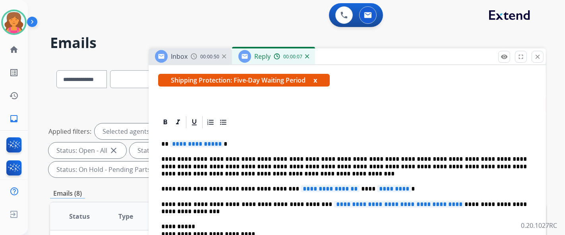
click at [199, 90] on span "**********" at bounding box center [197, 144] width 54 height 7
click at [272, 90] on span "**********" at bounding box center [330, 189] width 59 height 7
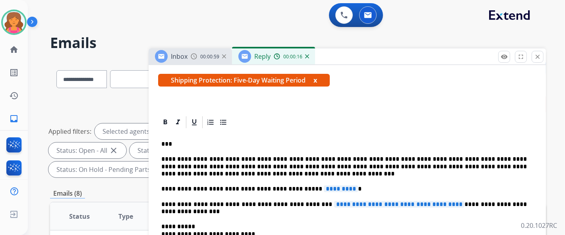
click at [272, 90] on span "*********" at bounding box center [397, 189] width 34 height 7
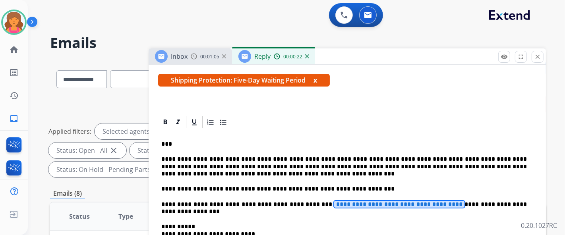
click at [272, 90] on span "**********" at bounding box center [399, 204] width 130 height 7
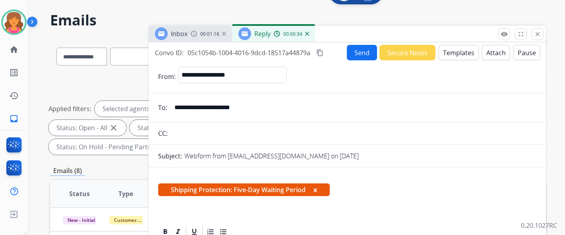
scroll to position [0, 0]
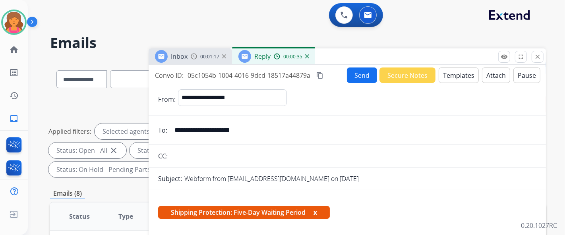
click at [272, 74] on mat-icon "content_copy" at bounding box center [319, 75] width 7 height 7
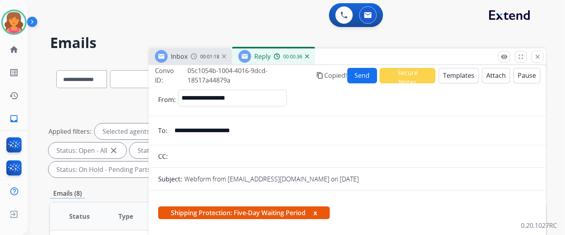
click at [272, 76] on button "Send" at bounding box center [362, 76] width 30 height 16
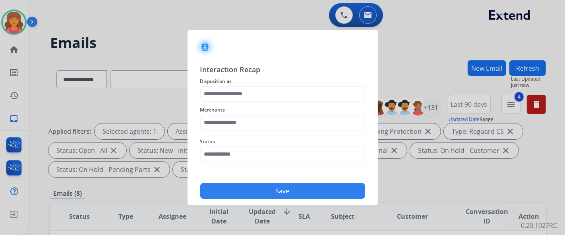
click at [256, 90] on div "Merchants" at bounding box center [282, 118] width 165 height 32
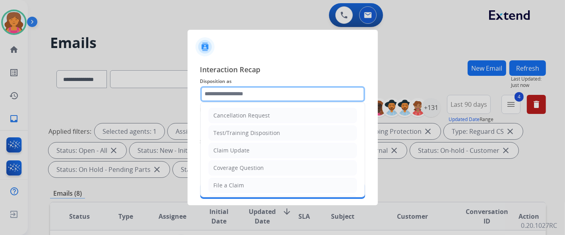
click at [252, 90] on input "text" at bounding box center [282, 94] width 165 height 16
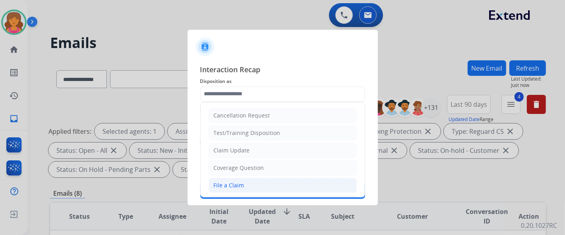
click at [238, 90] on div "File a Claim" at bounding box center [229, 186] width 31 height 8
type input "**********"
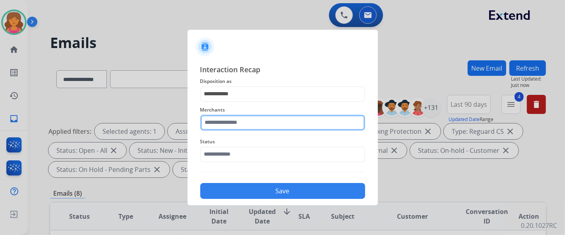
click at [236, 90] on input "text" at bounding box center [282, 123] width 165 height 16
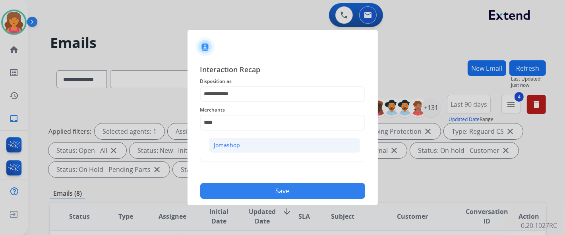
click at [225, 90] on li "Jomashop" at bounding box center [284, 145] width 151 height 15
type input "********"
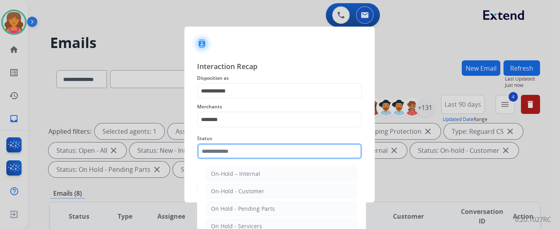
click at [226, 90] on input "text" at bounding box center [279, 151] width 165 height 16
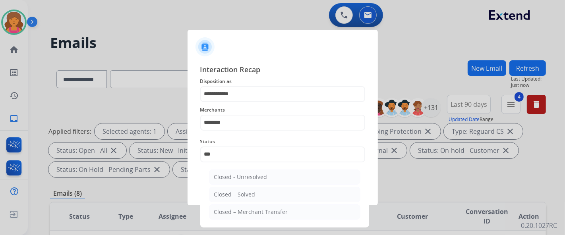
click at [235, 90] on ul "Closed - Unresolved Closed – Solved Closed – Merchant Transfer" at bounding box center [285, 197] width 156 height 62
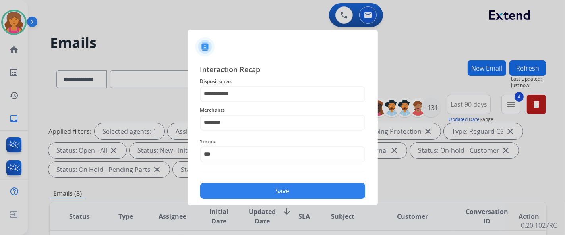
click at [238, 90] on button "Save" at bounding box center [282, 191] width 165 height 16
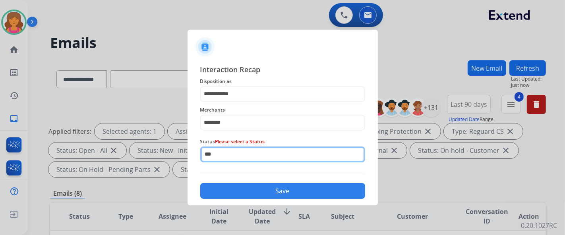
click at [236, 90] on input "***" at bounding box center [282, 155] width 165 height 16
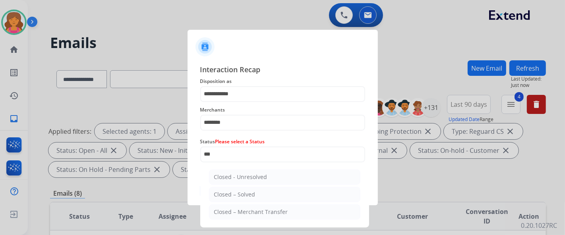
click at [237, 90] on li "Closed – Solved" at bounding box center [284, 194] width 151 height 15
type input "**********"
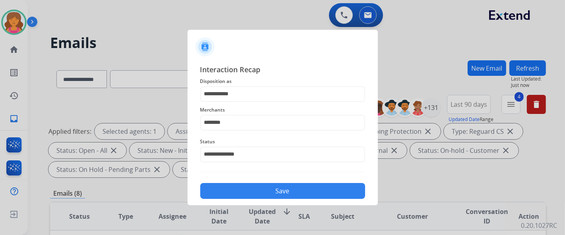
click at [240, 90] on button "Save" at bounding box center [282, 191] width 165 height 16
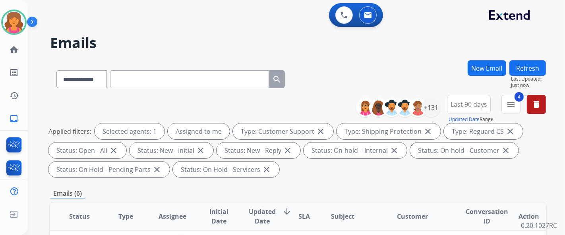
scroll to position [221, 0]
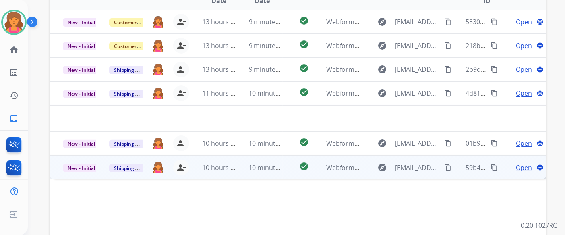
click at [272, 90] on span "Open" at bounding box center [524, 168] width 16 height 10
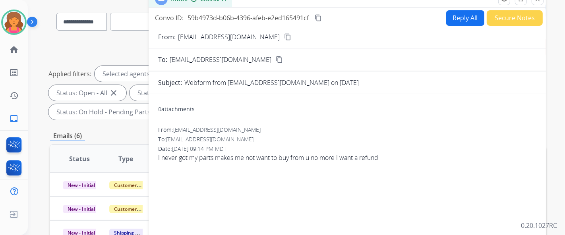
scroll to position [44, 0]
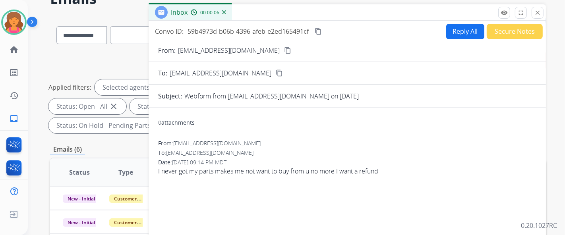
click at [272, 52] on mat-icon "content_copy" at bounding box center [287, 50] width 7 height 7
click at [272, 31] on button "Reply All" at bounding box center [465, 32] width 38 height 16
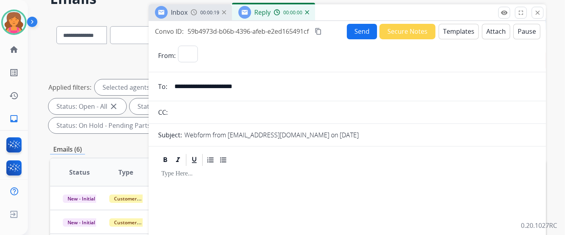
select select "**********"
click at [272, 31] on button "Templates" at bounding box center [459, 32] width 40 height 16
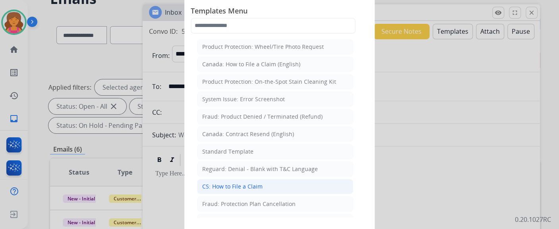
click at [237, 90] on div "CS: How to File a Claim" at bounding box center [232, 187] width 60 height 8
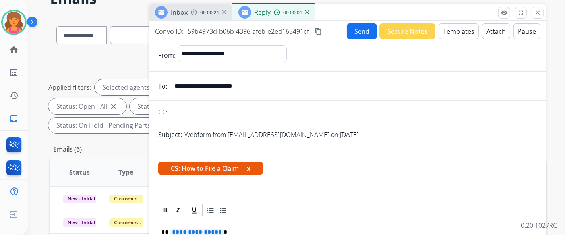
scroll to position [115, 0]
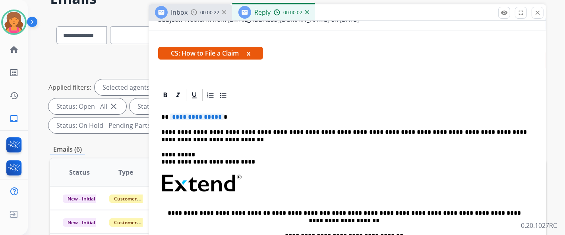
click at [199, 90] on span "**********" at bounding box center [197, 117] width 54 height 7
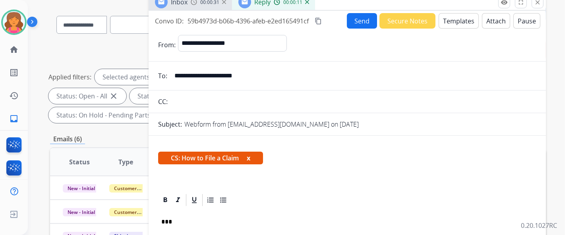
scroll to position [0, 0]
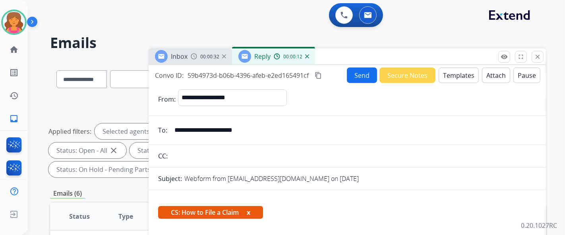
click at [272, 76] on button "Send" at bounding box center [362, 76] width 30 height 16
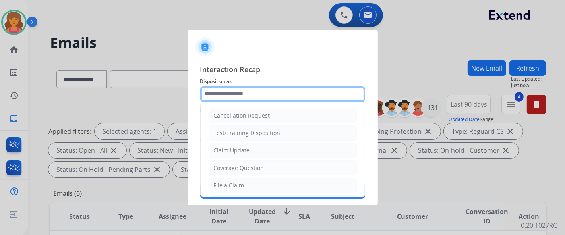
click at [272, 90] on input "text" at bounding box center [282, 94] width 165 height 16
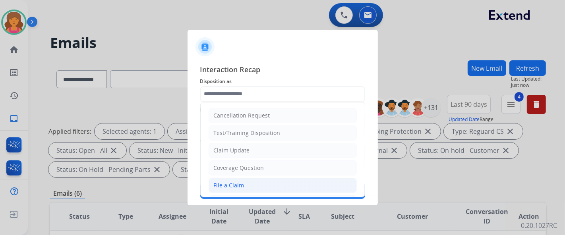
click at [236, 90] on div "File a Claim" at bounding box center [229, 186] width 31 height 8
type input "**********"
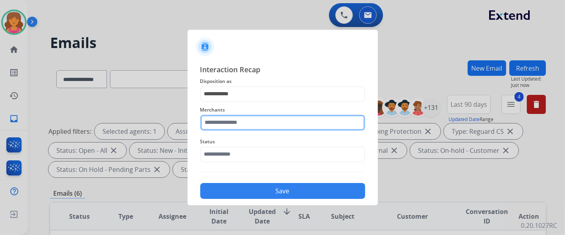
click at [235, 90] on input "text" at bounding box center [282, 123] width 165 height 16
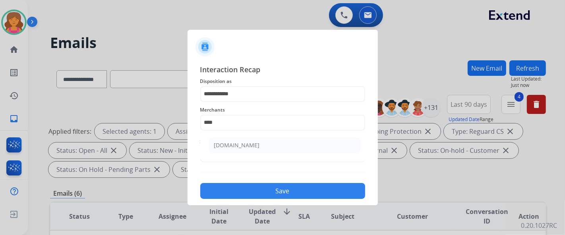
click at [244, 90] on ul "[DOMAIN_NAME]" at bounding box center [285, 147] width 156 height 27
click at [246, 90] on div "[DOMAIN_NAME]" at bounding box center [237, 145] width 46 height 8
type input "**********"
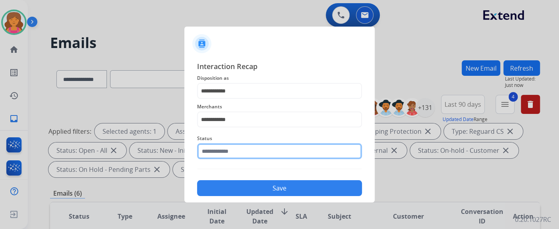
click at [245, 90] on input "text" at bounding box center [279, 151] width 165 height 16
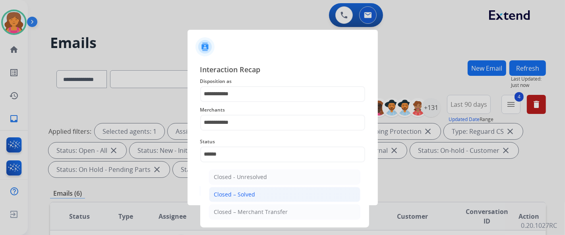
click at [246, 90] on div "Closed – Solved" at bounding box center [234, 195] width 41 height 8
type input "**********"
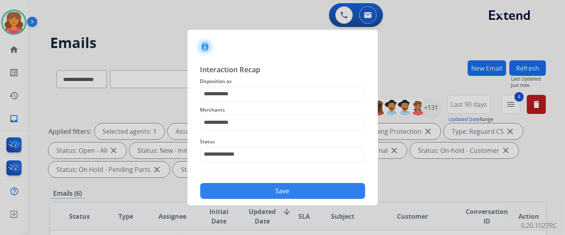
click at [246, 90] on button "Save" at bounding box center [282, 191] width 165 height 16
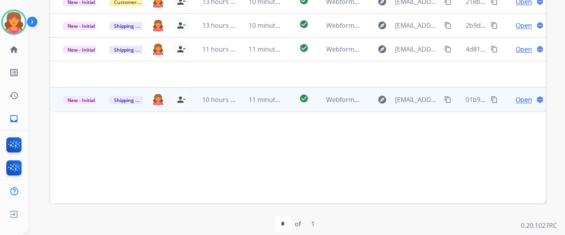
scroll to position [176, 0]
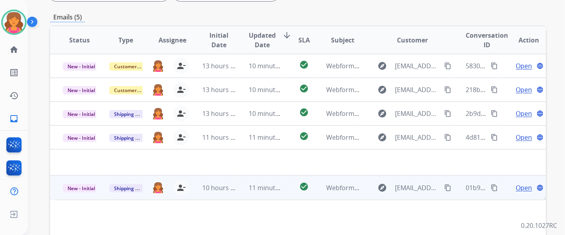
click at [272, 90] on span "Open" at bounding box center [524, 188] width 16 height 10
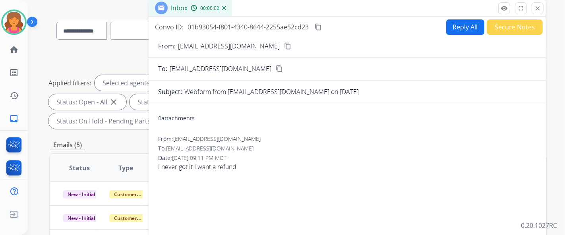
scroll to position [0, 0]
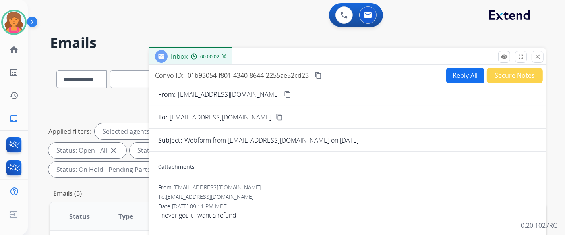
click at [272, 90] on mat-icon "content_copy" at bounding box center [287, 94] width 7 height 7
click at [272, 77] on button "Reply All" at bounding box center [465, 76] width 38 height 16
select select "**********"
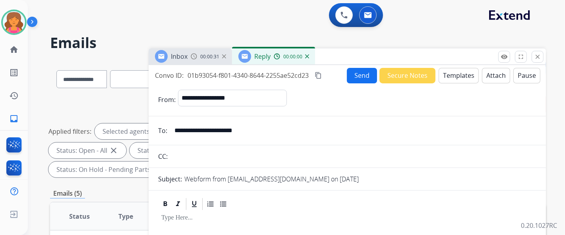
click at [272, 77] on button "Templates" at bounding box center [459, 76] width 40 height 16
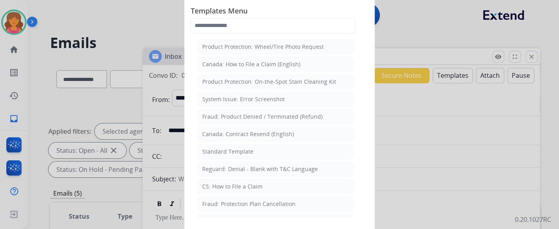
click at [245, 90] on div "CS: How to File a Claim" at bounding box center [232, 187] width 60 height 8
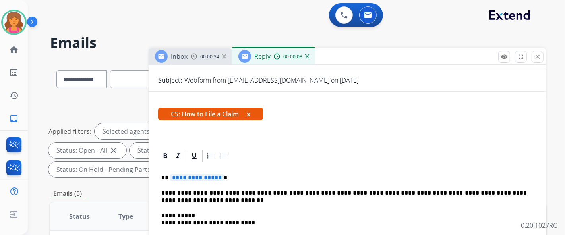
scroll to position [115, 0]
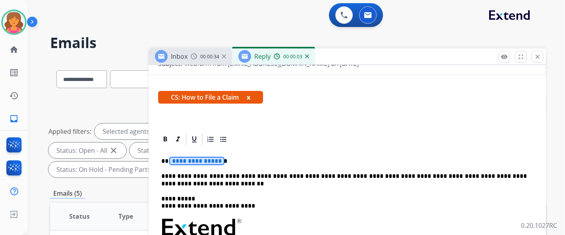
click at [199, 90] on span "**********" at bounding box center [197, 161] width 54 height 7
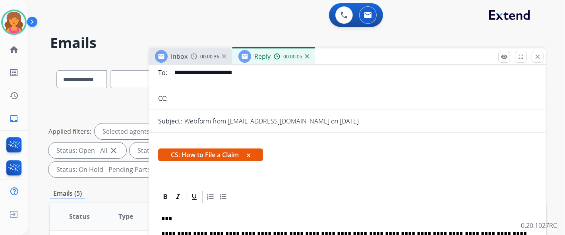
scroll to position [0, 0]
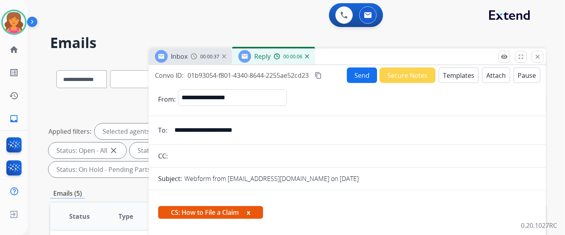
click at [272, 76] on button "Send" at bounding box center [362, 76] width 30 height 16
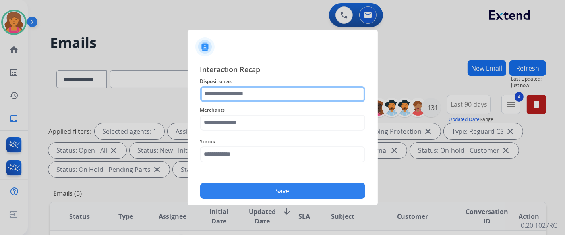
click at [232, 90] on input "text" at bounding box center [282, 94] width 165 height 16
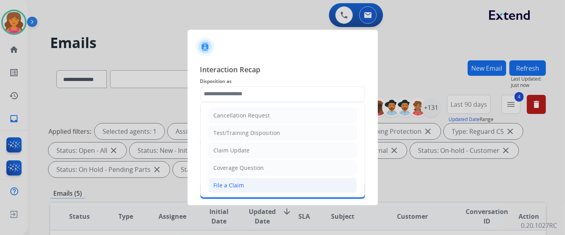
click at [238, 90] on div "File a Claim" at bounding box center [229, 186] width 31 height 8
type input "**********"
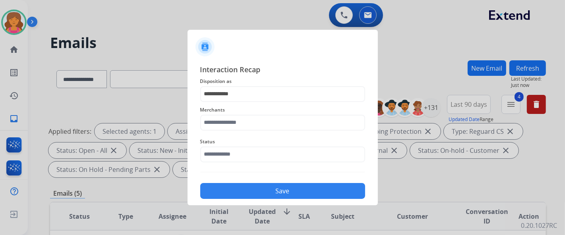
click at [231, 90] on div "Merchants" at bounding box center [282, 118] width 165 height 32
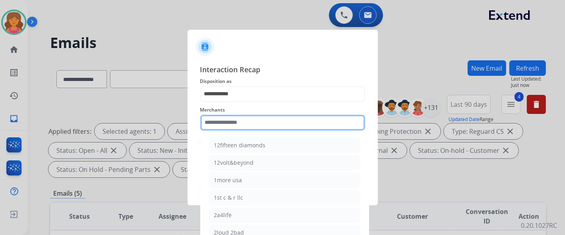
click at [231, 90] on div "Merchants 12fifteen diamonds 12volt&beyond 1more usa 1st c & r llc 2a4life 2lou…" at bounding box center [282, 118] width 165 height 32
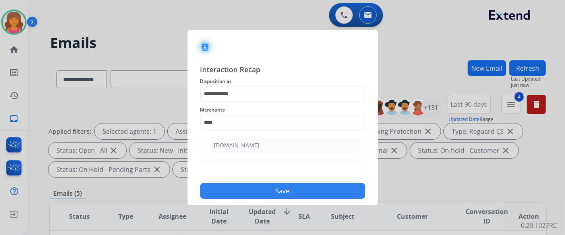
click at [257, 90] on li "[DOMAIN_NAME]" at bounding box center [284, 145] width 151 height 15
type input "**********"
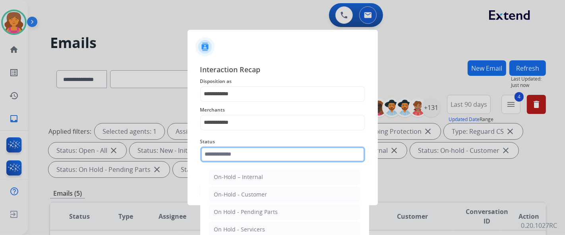
click at [256, 90] on input "text" at bounding box center [282, 155] width 165 height 16
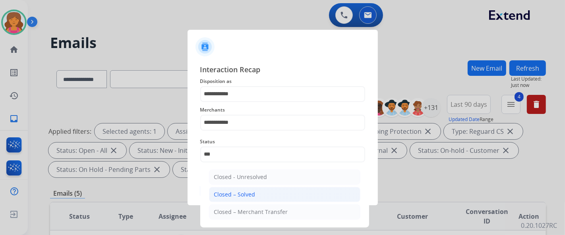
click at [272, 90] on li "Closed – Solved" at bounding box center [284, 194] width 151 height 15
type input "**********"
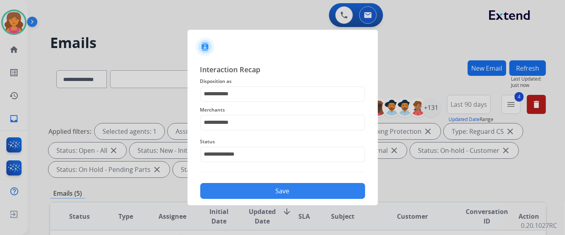
click at [272, 90] on button "Save" at bounding box center [282, 191] width 165 height 16
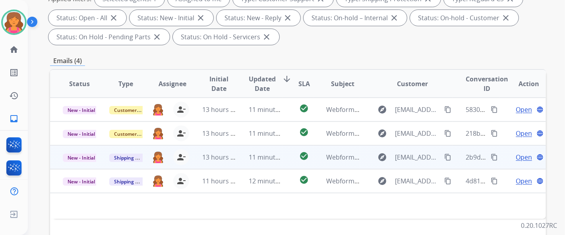
scroll to position [132, 0]
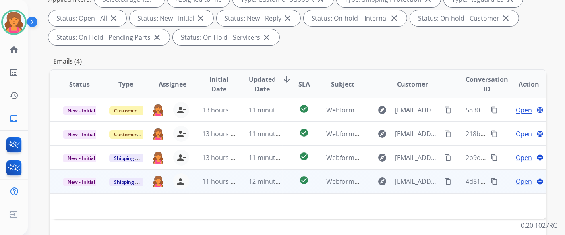
click at [272, 90] on span "Open" at bounding box center [524, 182] width 16 height 10
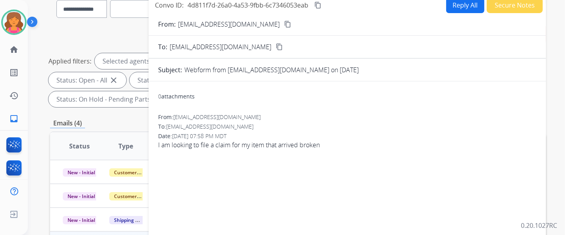
scroll to position [44, 0]
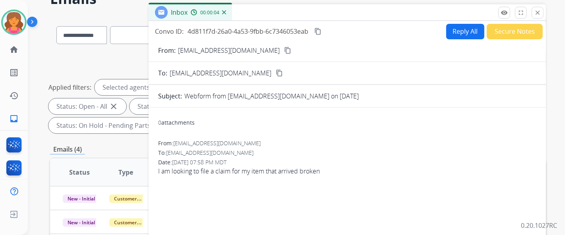
click at [272, 32] on button "Reply All" at bounding box center [465, 32] width 38 height 16
select select "**********"
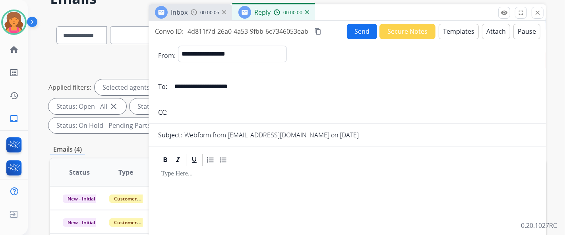
click at [272, 32] on button "Templates" at bounding box center [459, 32] width 40 height 16
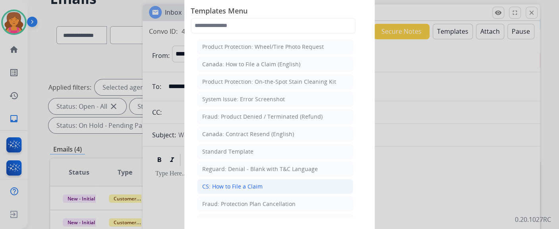
click at [272, 90] on li "CS: How to File a Claim" at bounding box center [275, 186] width 156 height 15
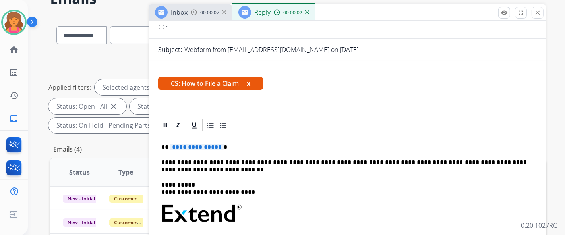
scroll to position [115, 0]
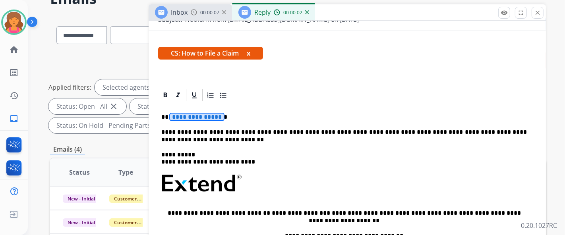
click at [187, 90] on div "**********" at bounding box center [347, 210] width 378 height 215
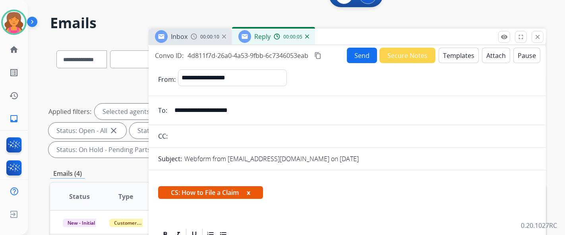
scroll to position [0, 0]
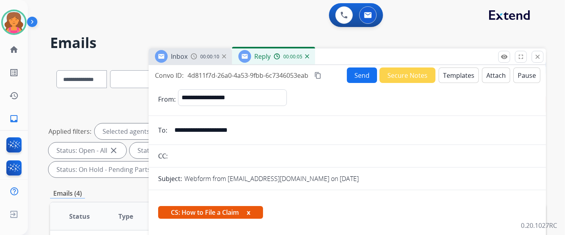
click at [272, 69] on button "Send" at bounding box center [362, 76] width 30 height 16
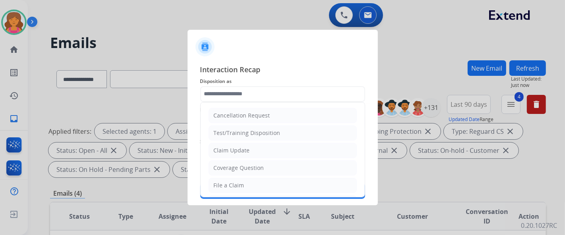
click at [221, 90] on input "text" at bounding box center [282, 94] width 165 height 16
click at [236, 90] on div "File a Claim" at bounding box center [229, 186] width 31 height 8
type input "**********"
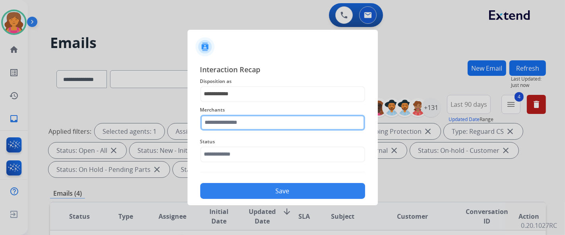
click at [225, 90] on input "text" at bounding box center [282, 123] width 165 height 16
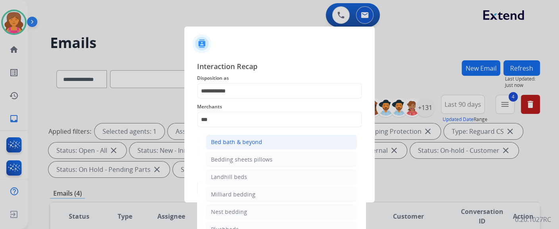
click at [266, 90] on li "Bed bath & beyond" at bounding box center [281, 142] width 151 height 15
type input "**********"
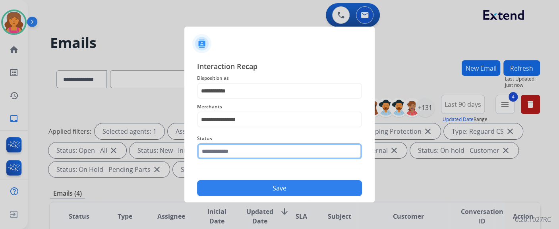
click at [255, 90] on input "text" at bounding box center [279, 151] width 165 height 16
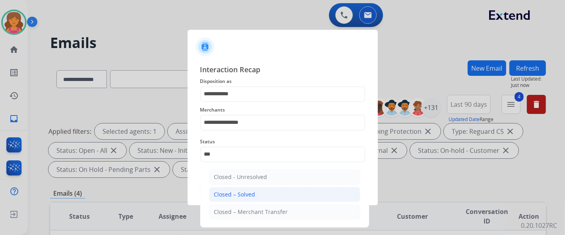
click at [267, 90] on li "Closed – Solved" at bounding box center [284, 194] width 151 height 15
type input "**********"
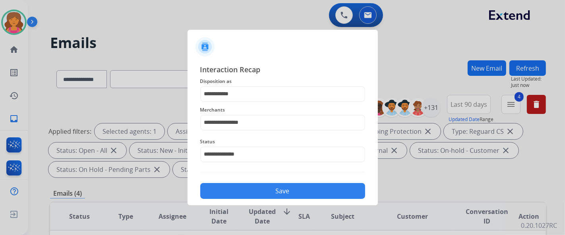
click at [267, 90] on button "Save" at bounding box center [282, 191] width 165 height 16
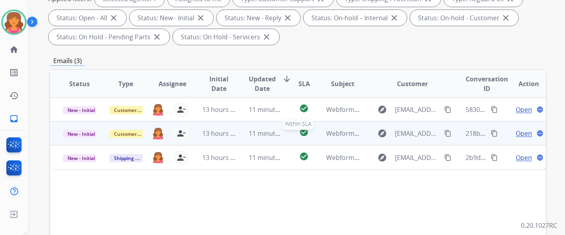
scroll to position [176, 0]
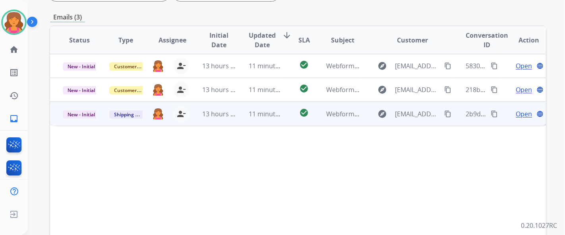
click at [272, 90] on span "Open" at bounding box center [524, 114] width 16 height 10
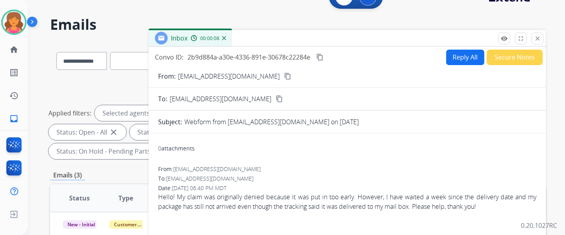
scroll to position [0, 0]
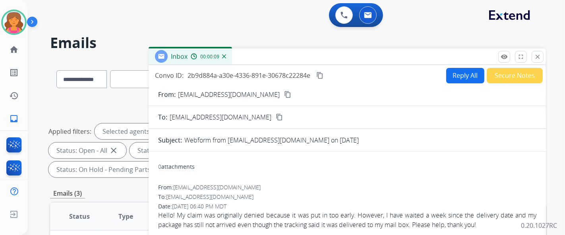
click at [272, 70] on button "Reply All" at bounding box center [465, 76] width 38 height 16
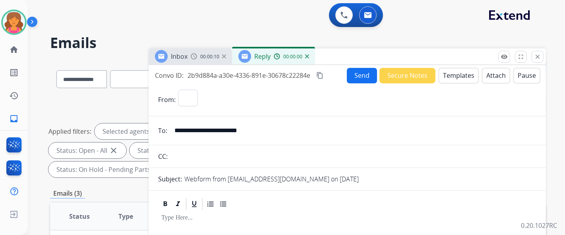
select select "**********"
click at [272, 70] on button "Templates" at bounding box center [459, 76] width 40 height 16
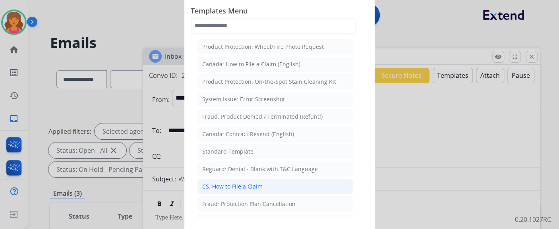
click at [250, 90] on div "CS: How to File a Claim" at bounding box center [232, 187] width 60 height 8
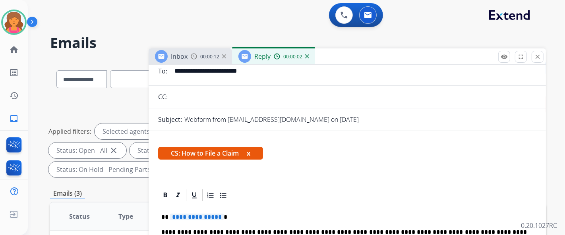
scroll to position [125, 0]
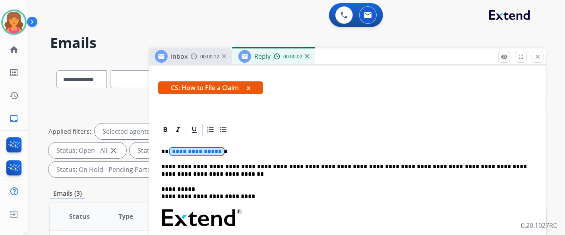
click at [187, 90] on span "**********" at bounding box center [197, 151] width 54 height 7
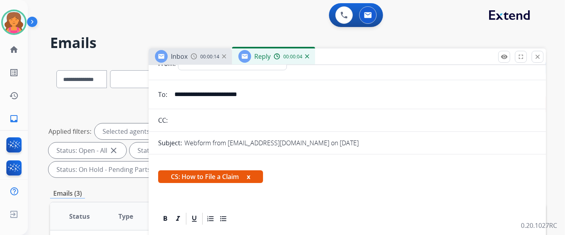
scroll to position [0, 0]
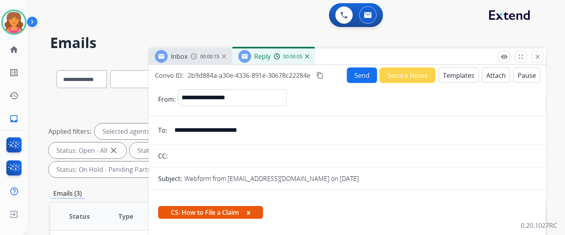
click at [272, 74] on button "Send" at bounding box center [362, 76] width 30 height 16
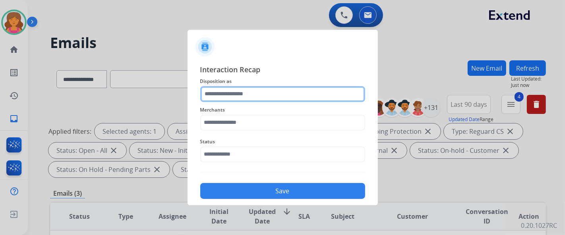
click at [232, 90] on input "text" at bounding box center [282, 94] width 165 height 16
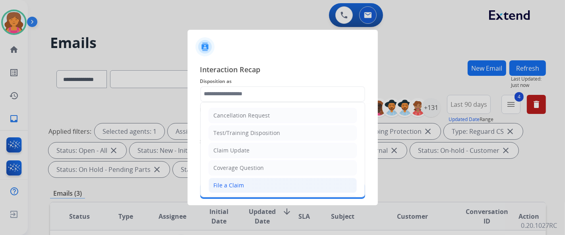
click at [235, 90] on div "File a Claim" at bounding box center [229, 186] width 31 height 8
type input "**********"
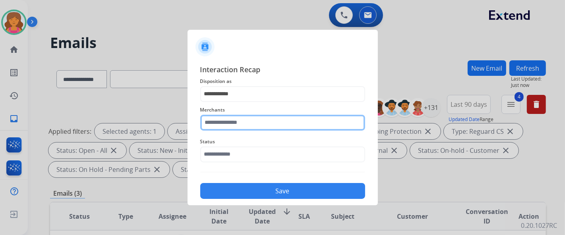
click at [232, 90] on input "text" at bounding box center [282, 123] width 165 height 16
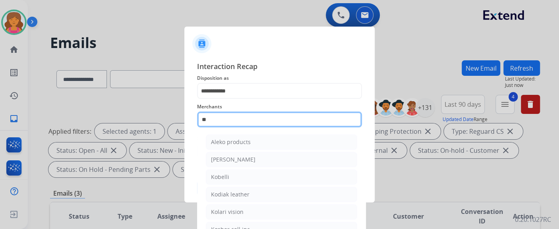
type input "*"
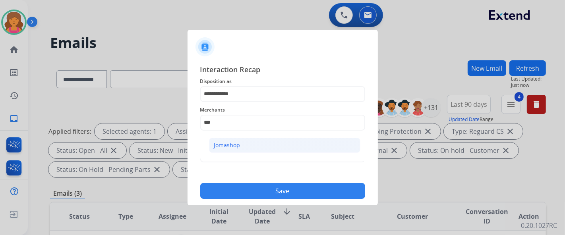
click at [233, 90] on li "Jomashop" at bounding box center [284, 145] width 151 height 15
type input "********"
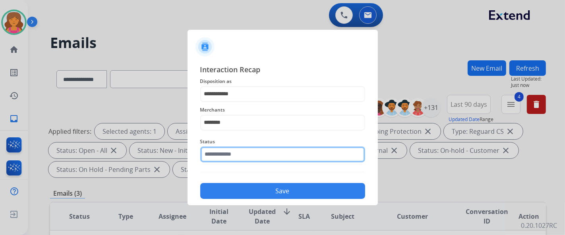
click at [232, 90] on input "text" at bounding box center [282, 155] width 165 height 16
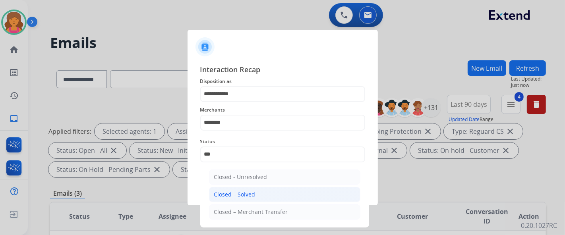
click at [240, 90] on div "Closed – Solved" at bounding box center [234, 195] width 41 height 8
type input "**********"
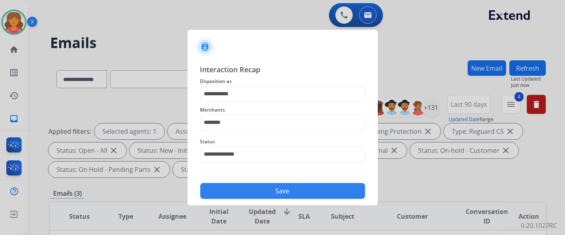
click at [240, 90] on button "Save" at bounding box center [282, 191] width 165 height 16
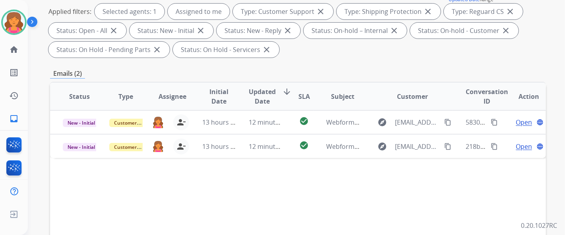
scroll to position [132, 0]
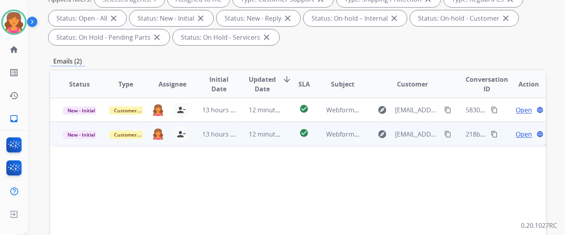
click at [272, 90] on span "Open" at bounding box center [524, 135] width 16 height 10
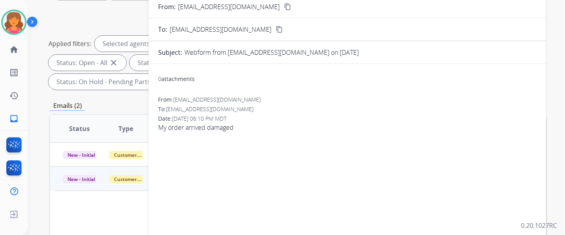
scroll to position [44, 0]
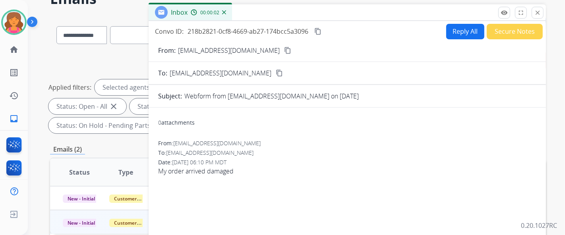
click at [272, 51] on mat-icon "content_copy" at bounding box center [287, 50] width 7 height 7
click at [272, 29] on button "Reply All" at bounding box center [465, 32] width 38 height 16
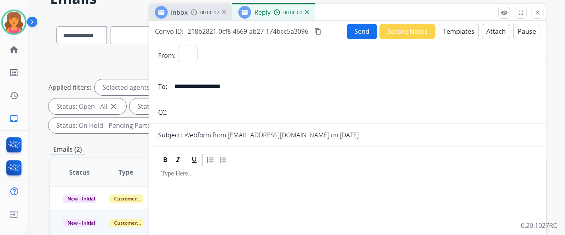
select select "**********"
click at [272, 29] on button "Templates" at bounding box center [459, 32] width 40 height 16
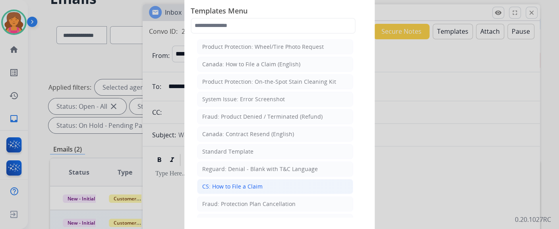
click at [271, 90] on li "CS: How to File a Claim" at bounding box center [275, 186] width 156 height 15
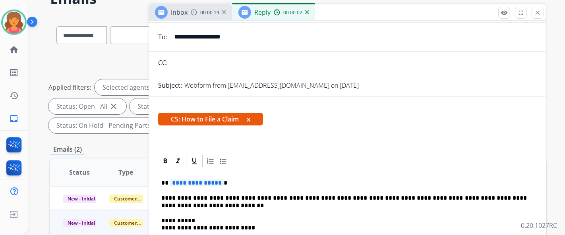
scroll to position [115, 0]
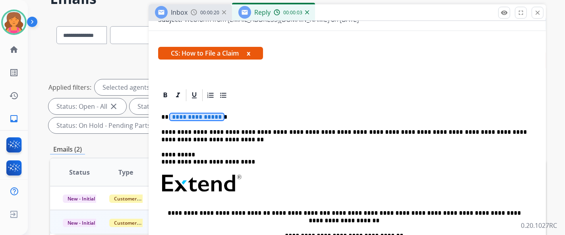
click at [214, 90] on span "**********" at bounding box center [197, 117] width 54 height 7
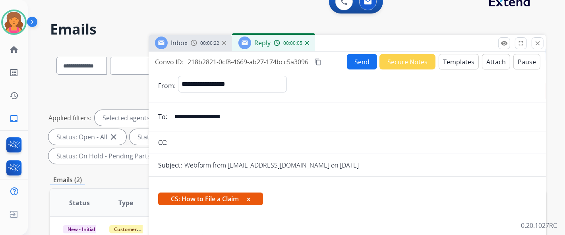
scroll to position [0, 0]
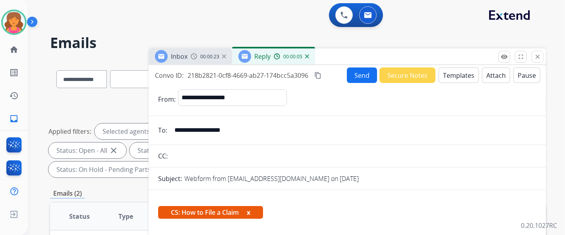
click at [272, 72] on button "Send" at bounding box center [362, 76] width 30 height 16
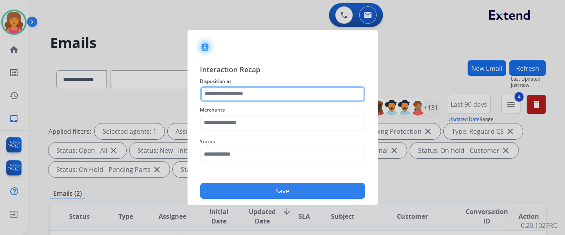
click at [246, 90] on input "text" at bounding box center [282, 94] width 165 height 16
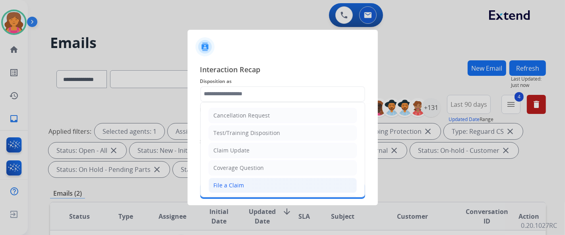
click at [234, 90] on div "File a Claim" at bounding box center [229, 186] width 31 height 8
type input "**********"
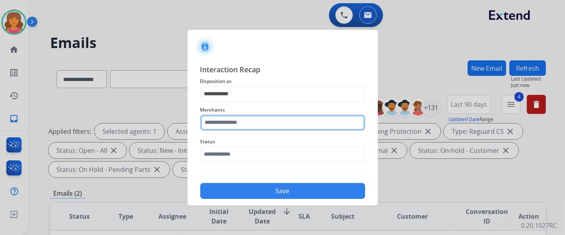
click at [231, 90] on input "text" at bounding box center [282, 123] width 165 height 16
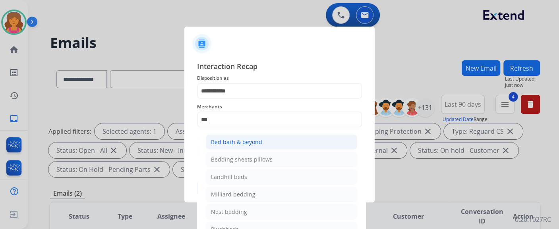
click at [250, 90] on div "Bed bath & beyond" at bounding box center [236, 142] width 51 height 8
type input "**********"
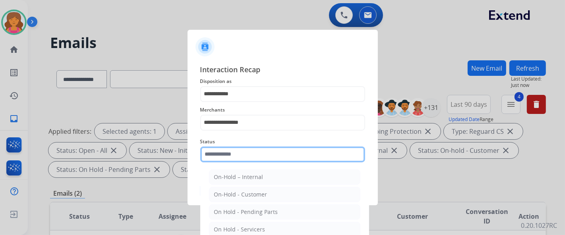
click at [244, 90] on input "text" at bounding box center [282, 155] width 165 height 16
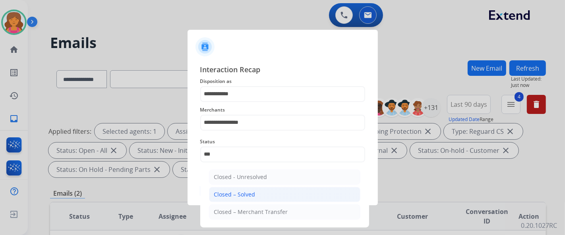
click at [255, 90] on li "Closed – Solved" at bounding box center [284, 194] width 151 height 15
type input "**********"
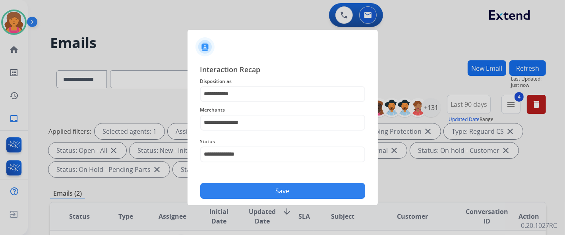
click at [255, 90] on button "Save" at bounding box center [282, 191] width 165 height 16
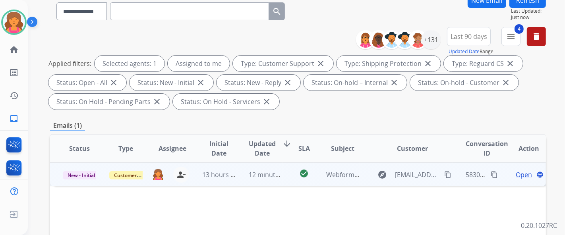
scroll to position [88, 0]
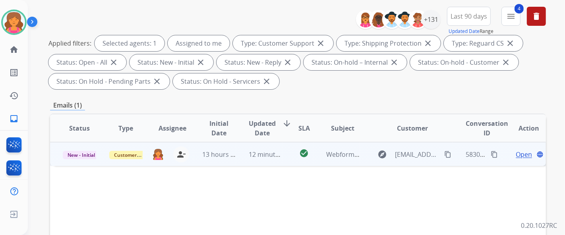
click at [272, 90] on span "Open" at bounding box center [524, 155] width 16 height 10
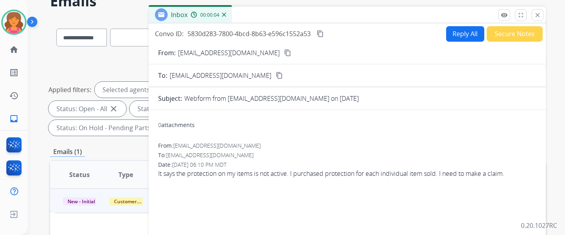
scroll to position [0, 0]
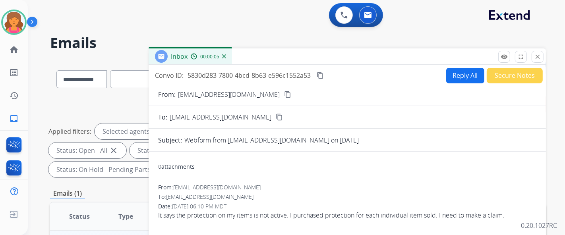
click at [272, 90] on mat-icon "content_copy" at bounding box center [287, 94] width 7 height 7
click at [272, 75] on button "Reply All" at bounding box center [465, 76] width 38 height 16
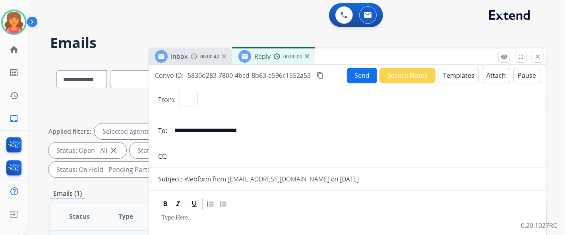
select select "**********"
click at [272, 75] on button "Templates" at bounding box center [459, 76] width 40 height 16
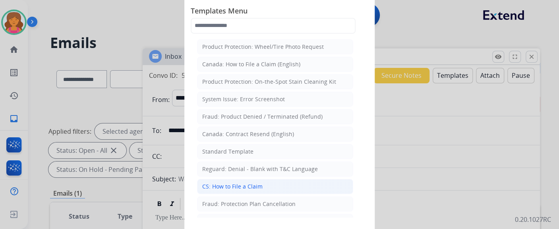
click at [221, 90] on div "CS: How to File a Claim" at bounding box center [232, 187] width 60 height 8
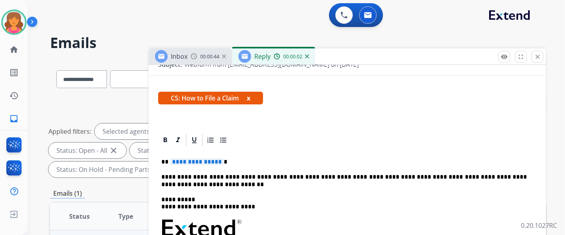
scroll to position [115, 0]
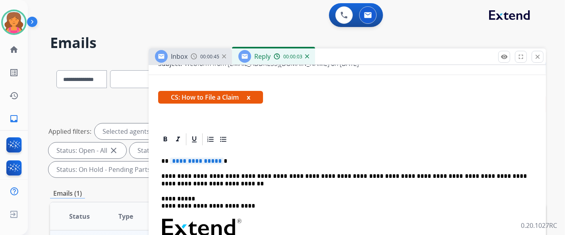
click at [200, 90] on span "**********" at bounding box center [197, 161] width 54 height 7
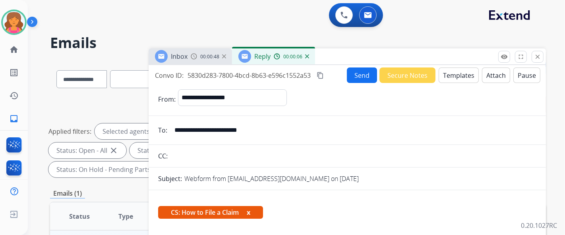
click at [272, 71] on button "Send" at bounding box center [362, 76] width 30 height 16
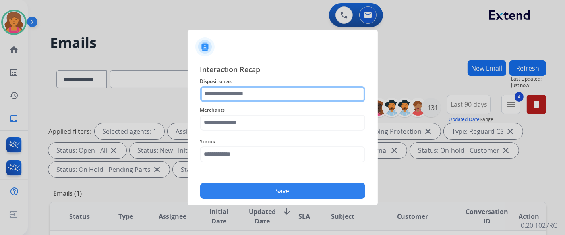
click at [221, 90] on input "text" at bounding box center [282, 94] width 165 height 16
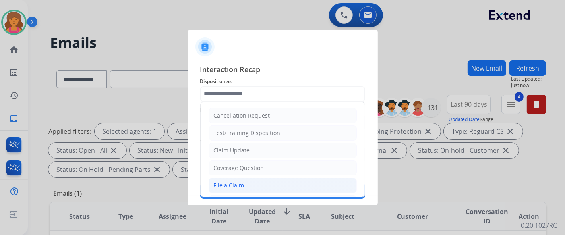
click at [234, 90] on li "File a Claim" at bounding box center [283, 185] width 148 height 15
type input "**********"
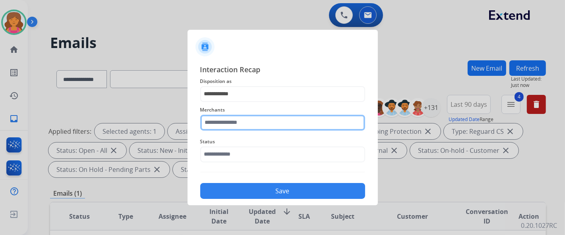
click at [215, 90] on input "text" at bounding box center [282, 123] width 165 height 16
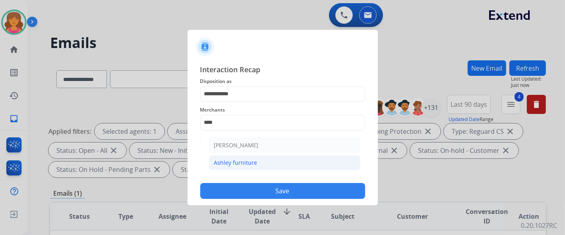
click at [253, 90] on div "Ashley furniture" at bounding box center [235, 163] width 43 height 8
type input "**********"
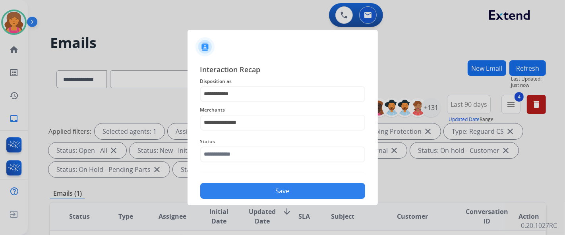
click at [253, 90] on div "Status" at bounding box center [282, 150] width 165 height 32
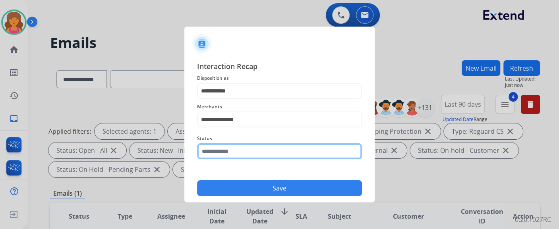
click at [252, 90] on input "text" at bounding box center [279, 151] width 165 height 16
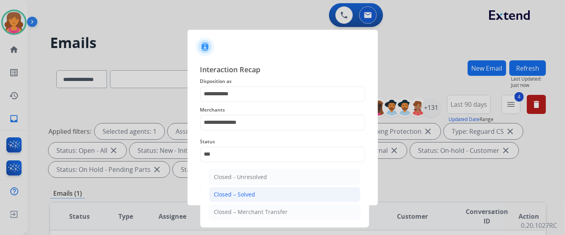
click at [251, 90] on div "Closed – Solved" at bounding box center [234, 195] width 41 height 8
type input "**********"
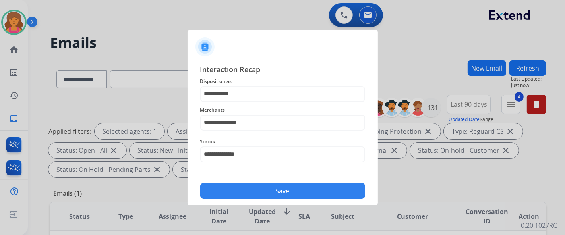
click at [251, 90] on button "Save" at bounding box center [282, 191] width 165 height 16
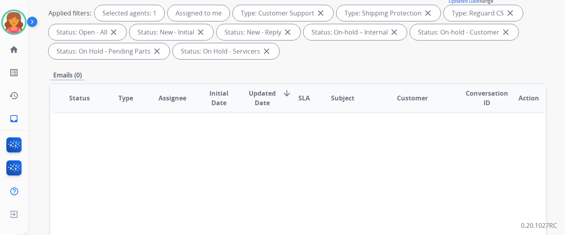
scroll to position [88, 0]
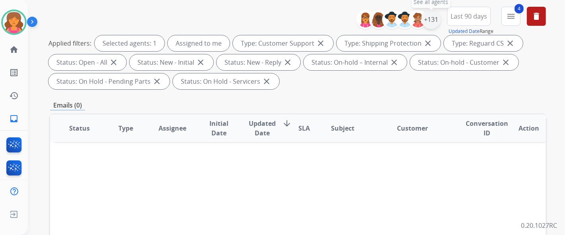
click at [272, 19] on div "+131" at bounding box center [431, 19] width 19 height 19
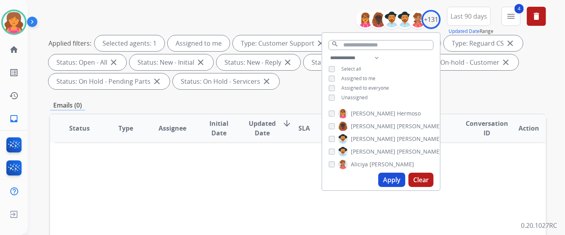
click at [272, 90] on div "**********" at bounding box center [381, 78] width 118 height 51
click at [272, 90] on button "Apply" at bounding box center [391, 180] width 27 height 14
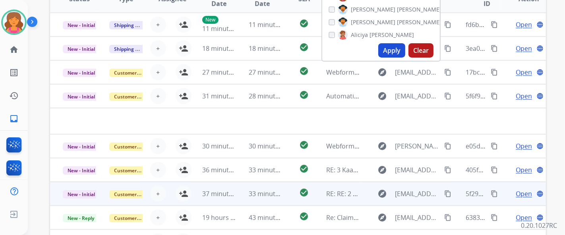
scroll to position [176, 0]
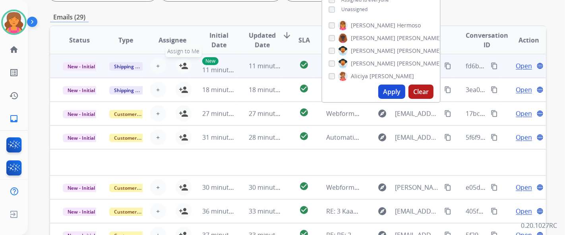
click at [184, 60] on button "person_add Assign to Me" at bounding box center [184, 66] width 16 height 16
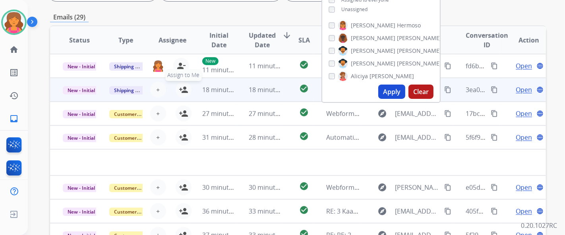
click at [184, 90] on mat-icon "person_add" at bounding box center [184, 90] width 10 height 10
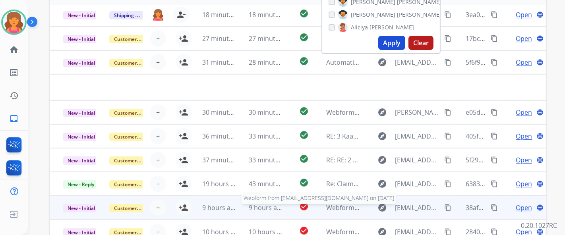
scroll to position [273, 0]
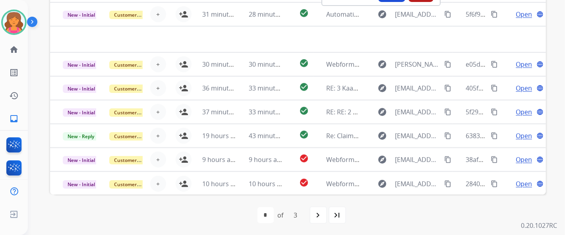
click at [272, 90] on mat-icon "navigate_next" at bounding box center [319, 216] width 10 height 10
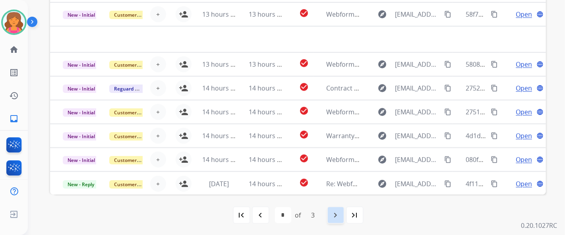
click at [272, 90] on mat-icon "navigate_next" at bounding box center [336, 216] width 10 height 10
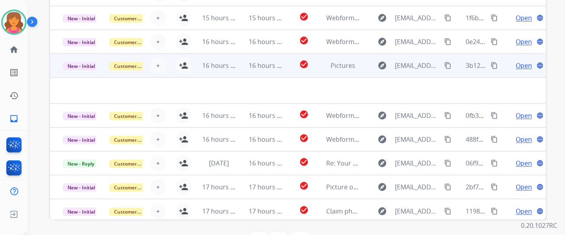
scroll to position [229, 0]
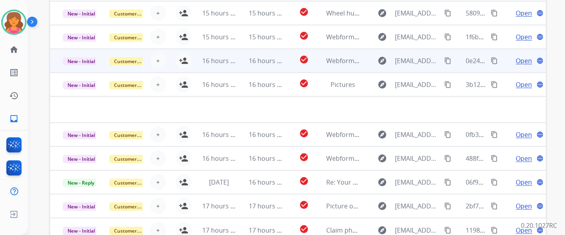
click at [236, 62] on td "16 hours ago" at bounding box center [259, 61] width 47 height 24
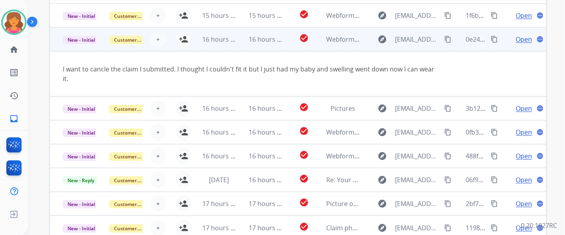
scroll to position [0, 0]
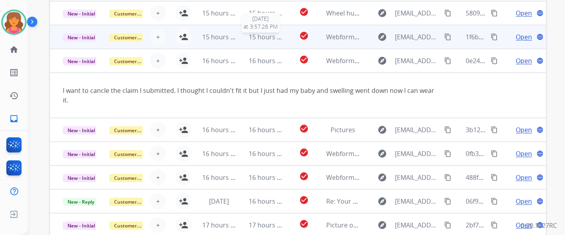
click at [258, 39] on span "15 hours ago" at bounding box center [268, 37] width 39 height 9
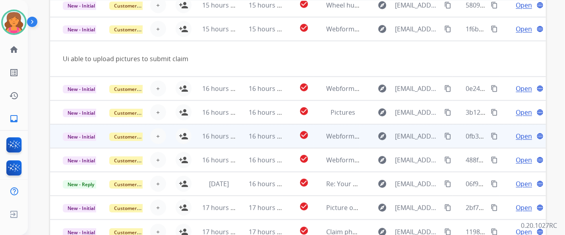
scroll to position [12, 0]
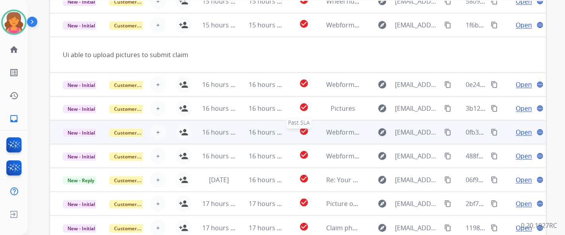
click at [272, 90] on div "check_circle" at bounding box center [304, 132] width 18 height 12
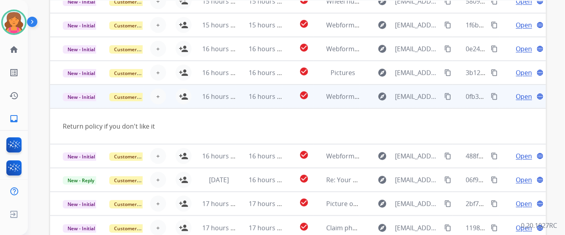
scroll to position [273, 0]
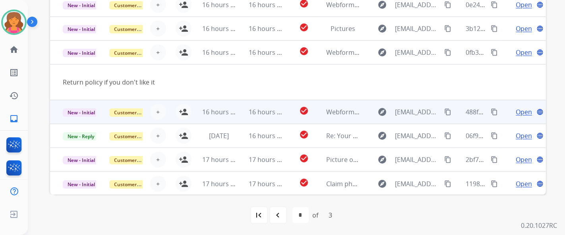
click at [272, 90] on td "check_circle" at bounding box center [298, 112] width 31 height 24
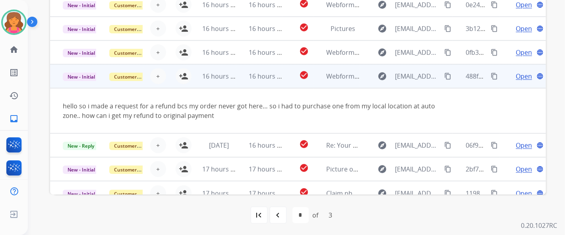
scroll to position [21, 0]
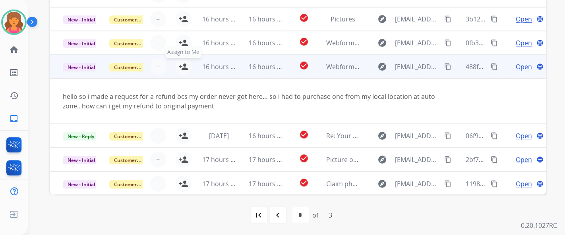
click at [185, 65] on mat-icon "person_add" at bounding box center [184, 67] width 10 height 10
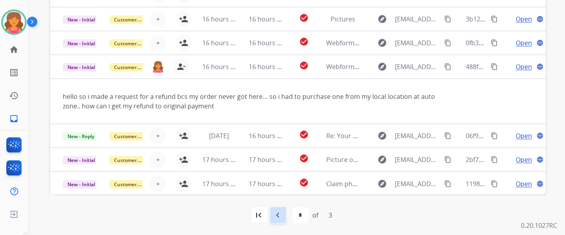
click at [272, 90] on mat-icon "navigate_before" at bounding box center [278, 216] width 10 height 10
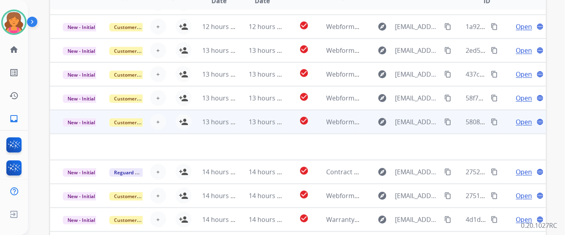
scroll to position [0, 0]
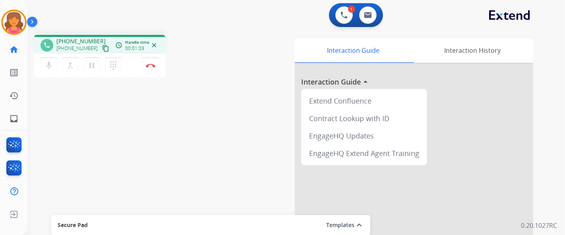
click at [102, 47] on mat-icon "content_copy" at bounding box center [105, 48] width 7 height 7
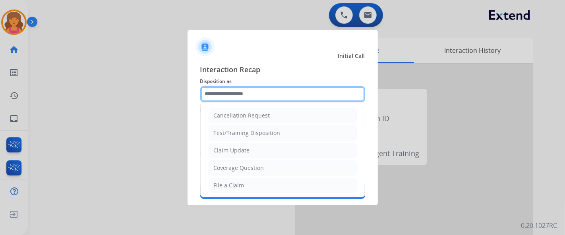
click at [262, 90] on input "text" at bounding box center [282, 94] width 165 height 16
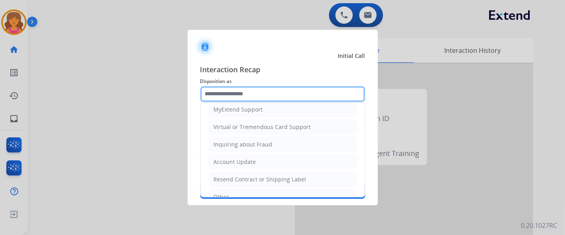
scroll to position [121, 0]
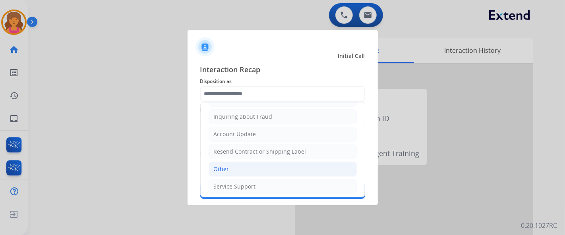
click at [239, 90] on li "Other" at bounding box center [283, 169] width 148 height 15
type input "*****"
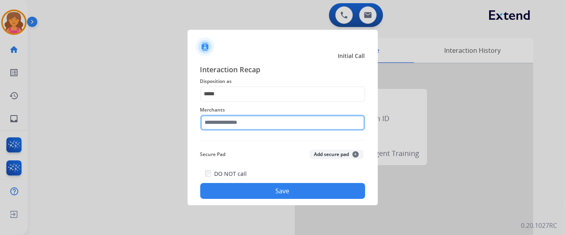
click at [241, 90] on input "text" at bounding box center [282, 123] width 165 height 16
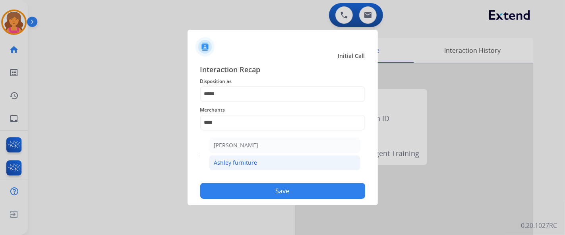
click at [246, 90] on div "Ashley furniture" at bounding box center [235, 163] width 43 height 8
type input "**********"
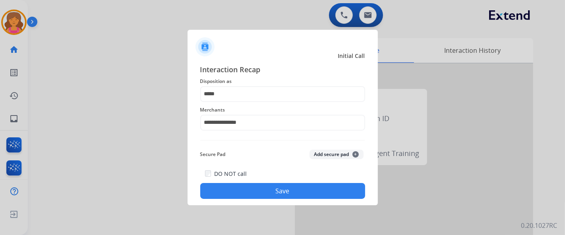
click at [260, 90] on button "Save" at bounding box center [282, 191] width 165 height 16
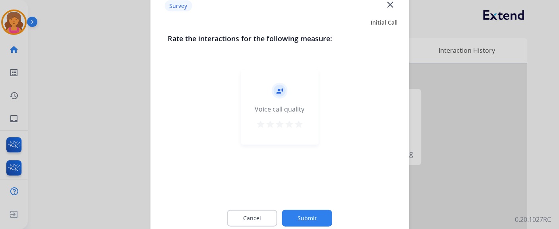
click at [272, 90] on mat-icon "star" at bounding box center [299, 124] width 10 height 10
click at [272, 90] on button "Submit" at bounding box center [307, 218] width 50 height 17
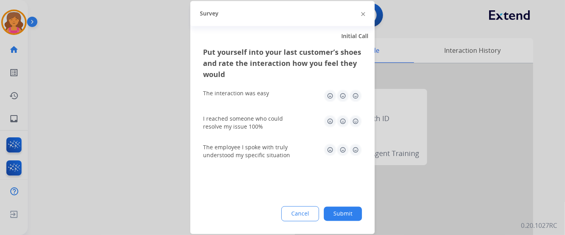
click at [272, 90] on img at bounding box center [355, 96] width 13 height 13
click at [272, 90] on img at bounding box center [355, 121] width 13 height 13
click at [272, 90] on img at bounding box center [355, 150] width 13 height 13
click at [272, 90] on button "Submit" at bounding box center [343, 214] width 38 height 14
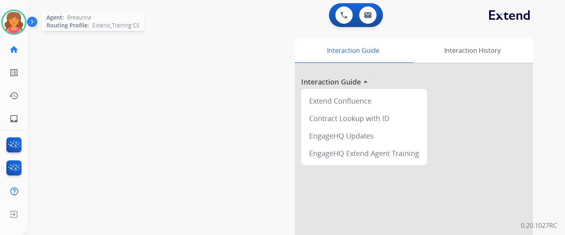
drag, startPoint x: 37, startPoint y: 14, endPoint x: 26, endPoint y: 20, distance: 12.8
click at [31, 16] on div "Outbound call Quit Outbound call Quit Schedule interaction + Add to my list Cus…" at bounding box center [282, 117] width 565 height 235
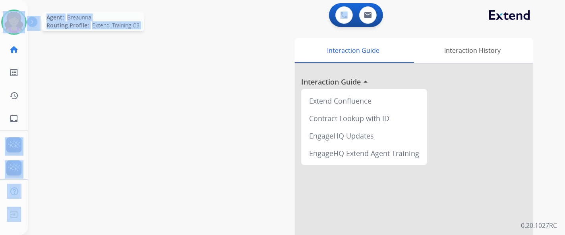
click at [26, 20] on div at bounding box center [13, 22] width 25 height 25
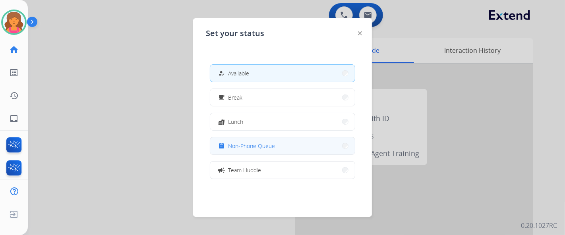
click at [238, 90] on span "Non-Phone Queue" at bounding box center [251, 146] width 47 height 8
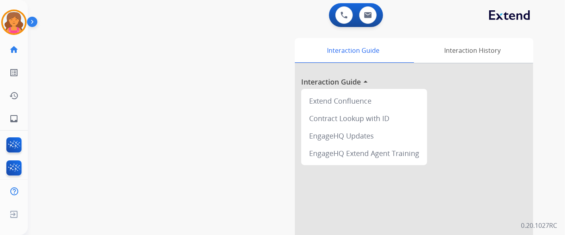
click at [52, 8] on div "0 Voice Interactions 0 Email Interactions" at bounding box center [291, 15] width 509 height 25
click at [6, 28] on img at bounding box center [14, 22] width 22 height 22
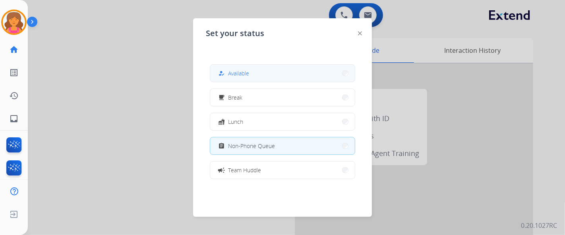
click at [242, 82] on div "how_to_reg Available" at bounding box center [282, 73] width 145 height 18
click at [244, 68] on button "how_to_reg Available" at bounding box center [282, 73] width 145 height 17
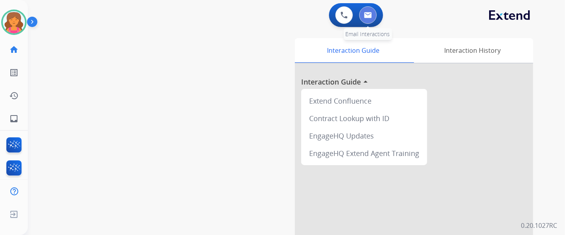
click at [272, 15] on img at bounding box center [368, 15] width 8 height 6
select select "**********"
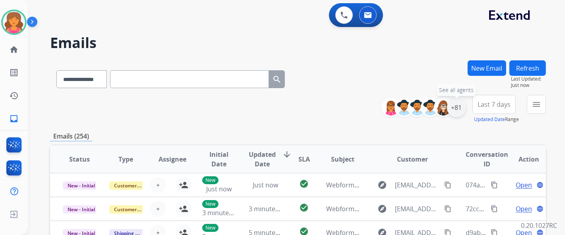
click at [272, 90] on div "+81" at bounding box center [456, 107] width 19 height 19
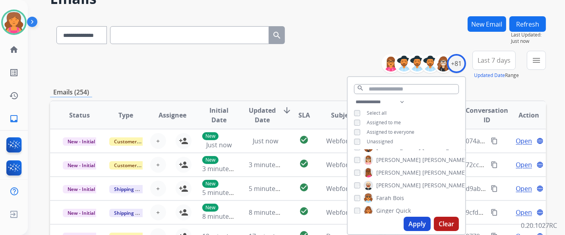
scroll to position [221, 0]
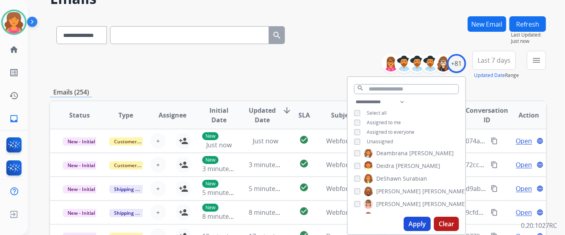
click at [272, 90] on button "Apply" at bounding box center [417, 224] width 27 height 14
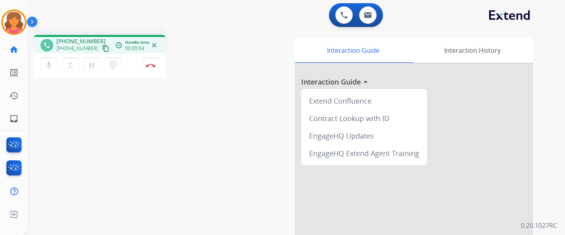
click at [102, 46] on mat-icon "content_copy" at bounding box center [105, 48] width 7 height 7
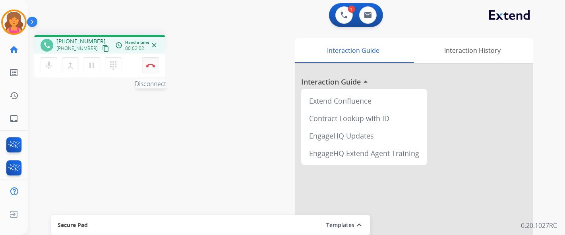
click at [149, 68] on button "Disconnect" at bounding box center [150, 65] width 17 height 17
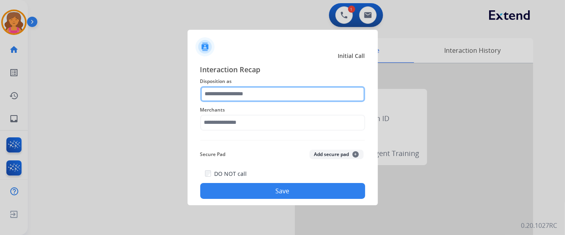
click at [229, 89] on input "text" at bounding box center [282, 94] width 165 height 16
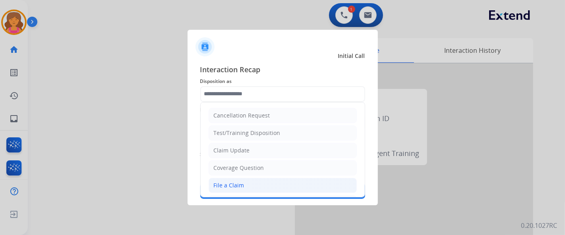
click at [244, 90] on li "File a Claim" at bounding box center [283, 185] width 148 height 15
type input "**********"
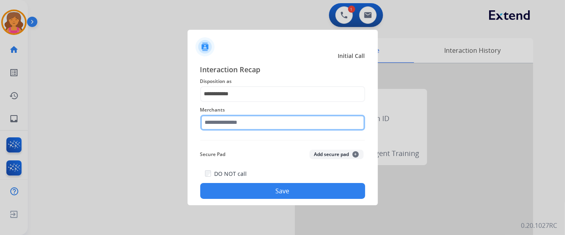
click at [231, 90] on input "text" at bounding box center [282, 123] width 165 height 16
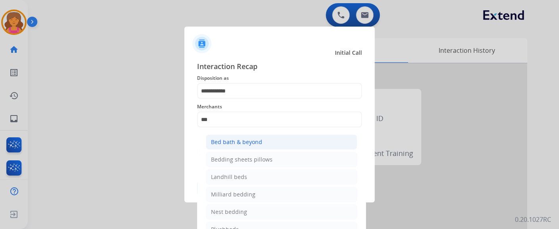
click at [240, 90] on div "Bed bath & beyond" at bounding box center [236, 142] width 51 height 8
type input "**********"
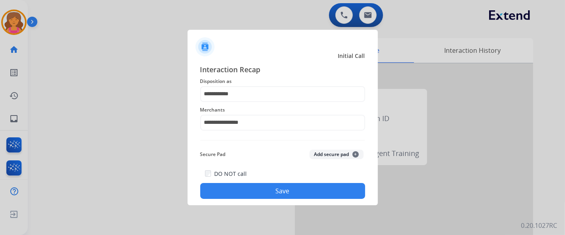
click at [255, 90] on button "Save" at bounding box center [282, 191] width 165 height 16
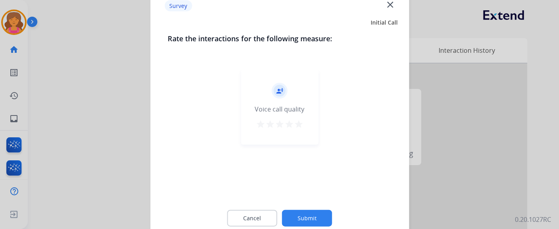
click at [272, 90] on mat-icon "star" at bounding box center [299, 124] width 10 height 10
click at [272, 90] on button "Submit" at bounding box center [307, 218] width 50 height 17
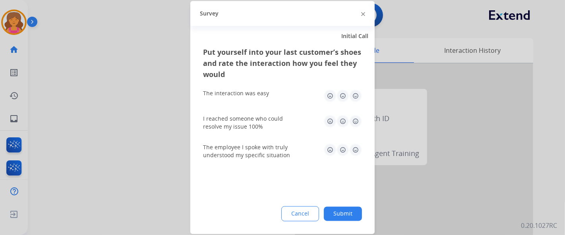
click at [272, 90] on img at bounding box center [355, 96] width 13 height 13
drag, startPoint x: 358, startPoint y: 128, endPoint x: 358, endPoint y: 121, distance: 7.6
click at [272, 90] on div "I reached someone who could resolve my issue 100%" at bounding box center [282, 123] width 159 height 16
click at [272, 90] on img at bounding box center [355, 121] width 13 height 13
click at [272, 90] on img at bounding box center [355, 150] width 13 height 13
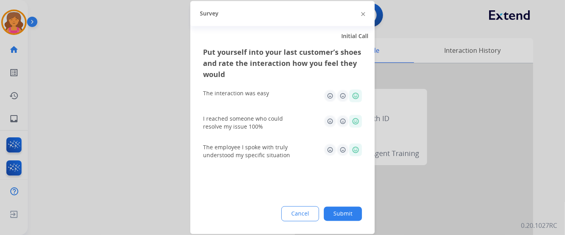
click at [272, 90] on button "Submit" at bounding box center [343, 214] width 38 height 14
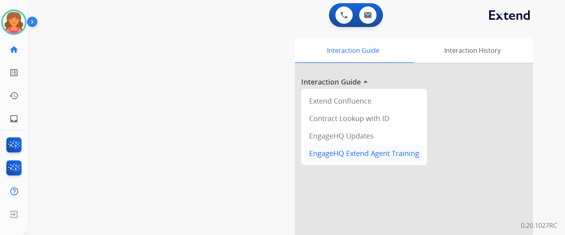
click at [272, 90] on div "EngageHQ Extend Agent Training" at bounding box center [364, 153] width 120 height 17
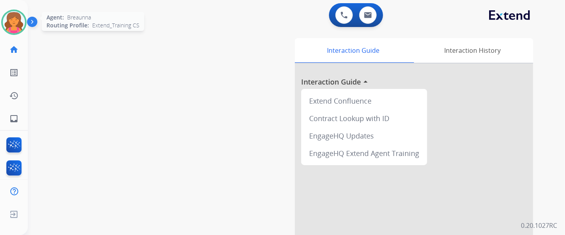
click at [17, 19] on img at bounding box center [14, 22] width 22 height 22
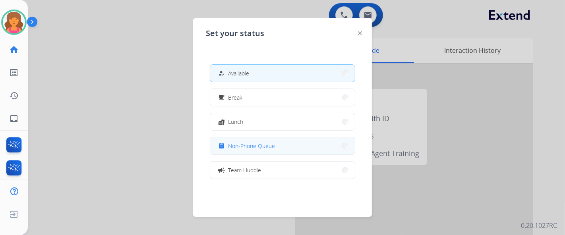
click at [264, 90] on span "Non-Phone Queue" at bounding box center [251, 146] width 47 height 8
